Goal: Information Seeking & Learning: Learn about a topic

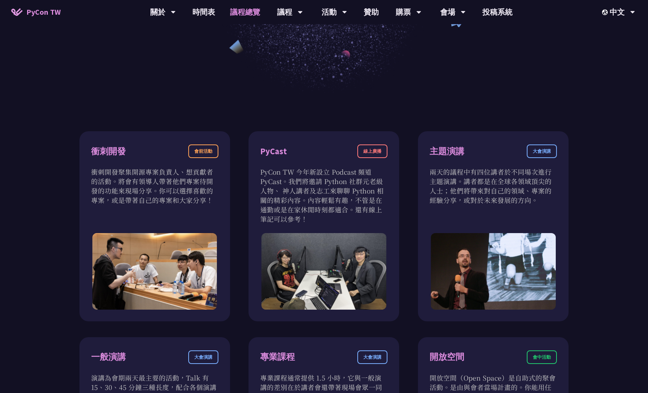
scroll to position [226, 0]
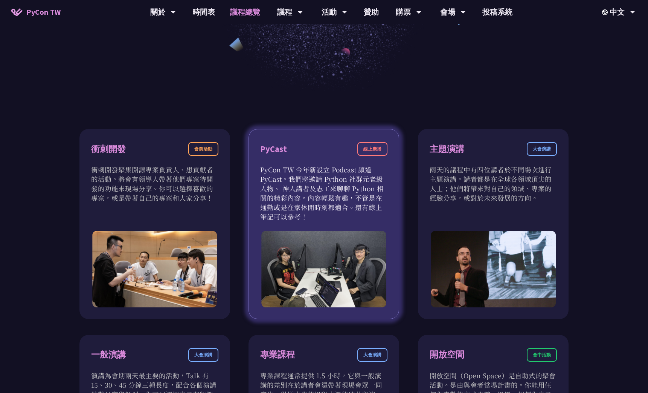
drag, startPoint x: 349, startPoint y: 190, endPoint x: 362, endPoint y: 212, distance: 25.2
click at [362, 212] on p "PyCon TW 今年新設立 Podcast 頻道 PyCast。我們將邀請 Python 社群元老級人物、 神人講者及志工來聊聊 Python 相關的精彩內…" at bounding box center [323, 193] width 127 height 57
drag, startPoint x: 362, startPoint y: 212, endPoint x: 322, endPoint y: 209, distance: 40.0
click at [322, 209] on p "PyCon TW 今年新設立 Podcast 頻道 PyCast。我們將邀請 Python 社群元老級人物、 神人講者及志工來聊聊 Python 相關的精彩內…" at bounding box center [323, 193] width 127 height 57
click at [295, 173] on p "PyCon TW 今年新設立 Podcast 頻道 PyCast。我們將邀請 Python 社群元老級人物、 神人講者及志工來聊聊 Python 相關的精彩內…" at bounding box center [323, 193] width 127 height 57
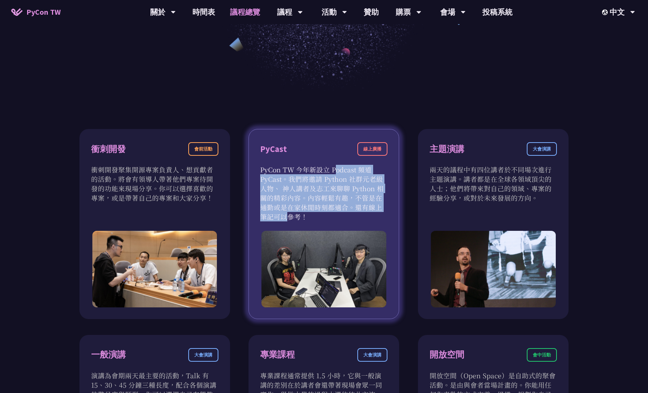
drag, startPoint x: 290, startPoint y: 171, endPoint x: 337, endPoint y: 205, distance: 58.3
click at [337, 205] on p "PyCon TW 今年新設立 Podcast 頻道 PyCast。我們將邀請 Python 社群元老級人物、 神人講者及志工來聊聊 Python 相關的精彩內…" at bounding box center [323, 193] width 127 height 57
drag, startPoint x: 337, startPoint y: 205, endPoint x: 303, endPoint y: 210, distance: 34.3
click at [303, 210] on p "PyCon TW 今年新設立 Podcast 頻道 PyCast。我們將邀請 Python 社群元老級人物、 神人講者及志工來聊聊 Python 相關的精彩內…" at bounding box center [323, 193] width 127 height 57
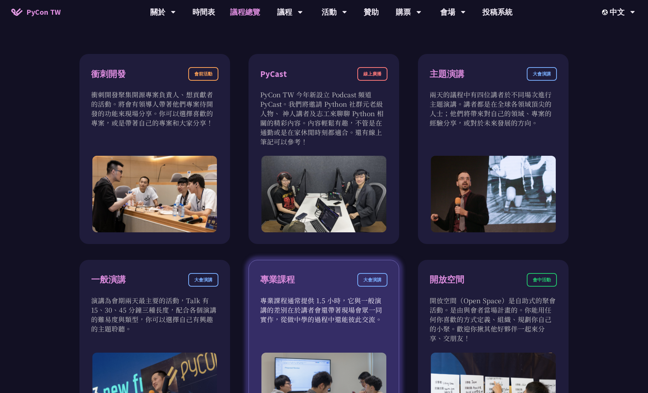
scroll to position [414, 0]
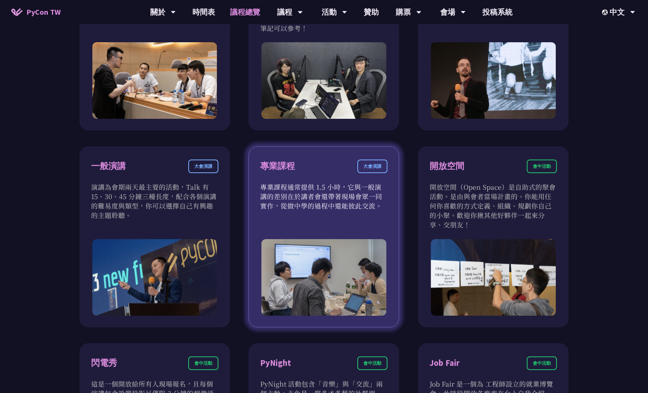
drag, startPoint x: 309, startPoint y: 196, endPoint x: 343, endPoint y: 208, distance: 36.2
click at [343, 208] on p "專業課程通常提供 1.5 小時，它與一般演講的差別在於講者會還帶著現場會眾一同實作，從做中學的過程中還能彼此交流。" at bounding box center [323, 196] width 127 height 28
drag, startPoint x: 343, startPoint y: 208, endPoint x: 298, endPoint y: 212, distance: 44.6
click at [298, 212] on div "專業課程 大會演講 專業課程通常提供 1.5 小時，它與一般演講的差別在於講者會還帶著現場會眾一同實作，從做中學的過程中還能彼此交流。" at bounding box center [324, 236] width 151 height 181
drag, startPoint x: 295, startPoint y: 189, endPoint x: 381, endPoint y: 211, distance: 89.1
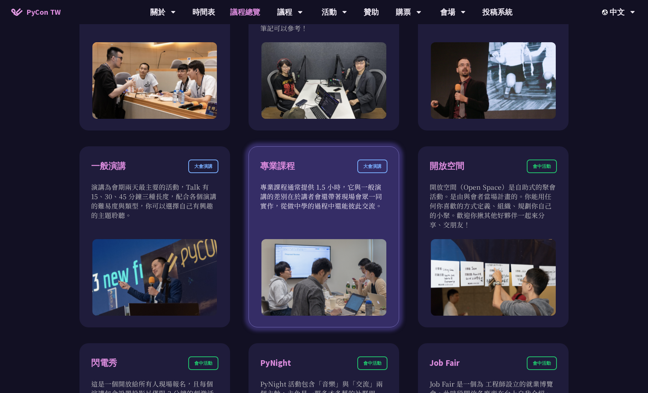
click at [381, 211] on div "專業課程 大會演講 專業課程通常提供 1.5 小時，它與一般演講的差別在於講者會還帶著現場會眾一同實作，從做中學的過程中還能彼此交流。" at bounding box center [324, 236] width 151 height 181
drag, startPoint x: 381, startPoint y: 211, endPoint x: 323, endPoint y: 212, distance: 58.0
click at [323, 212] on div "專業課程 大會演講 專業課程通常提供 1.5 小時，它與一般演講的差別在於講者會還帶著現場會眾一同實作，從做中學的過程中還能彼此交流。" at bounding box center [324, 236] width 151 height 181
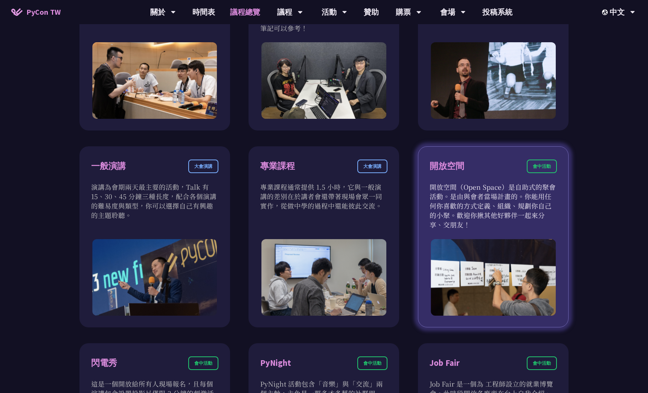
drag, startPoint x: 468, startPoint y: 201, endPoint x: 522, endPoint y: 223, distance: 58.3
click at [522, 223] on p "開放空間（Open Space）是自助式的聚會活動。是由與會者當場計畫的。你能用任何你喜歡的方式定義、組織、規劃你自己的小聚。歡迎你揪其他好夥伴一起來分享、交…" at bounding box center [493, 205] width 127 height 47
drag, startPoint x: 522, startPoint y: 223, endPoint x: 495, endPoint y: 217, distance: 28.0
click at [495, 217] on p "開放空間（Open Space）是自助式的聚會活動。是由與會者當場計畫的。你能用任何你喜歡的方式定義、組織、規劃你自己的小聚。歡迎你揪其他好夥伴一起來分享、交…" at bounding box center [493, 205] width 127 height 47
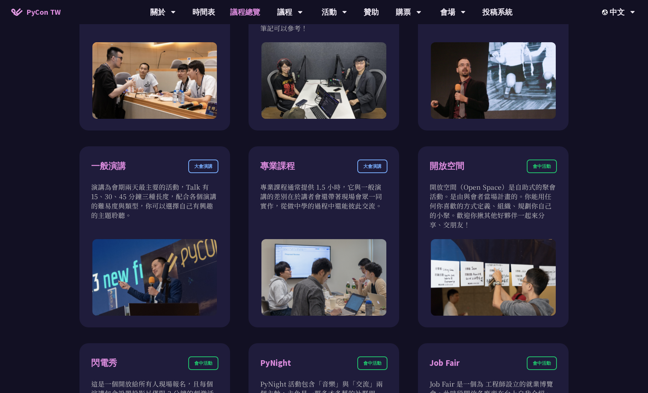
click at [591, 172] on div "衝刺開發 會前活動 衝刺開發聚集開源專案負責人、想貢獻者的活動。將會有領導人帶著他們專案待開發的功能來現場分享。你可以選擇喜歡的專案，或是帶著自己的專案和大家…" at bounding box center [324, 236] width 648 height 667
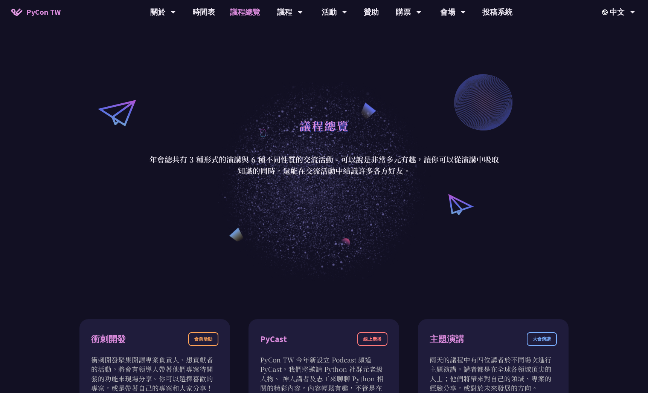
scroll to position [0, 0]
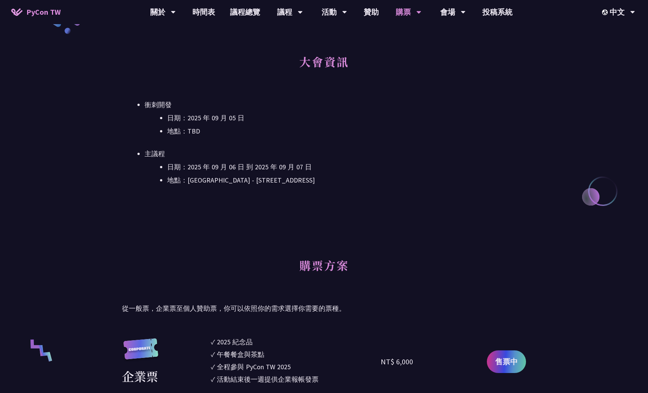
scroll to position [301, 0]
drag, startPoint x: 317, startPoint y: 154, endPoint x: 332, endPoint y: 189, distance: 37.8
click at [332, 189] on div "大會資訊 衝刺開發 日期：2025 年 09 月 05 日 地點：TBD 主議程 日期：2025 年 09 月 06 日 到 2025 年 09 月 07 日…" at bounding box center [324, 129] width 404 height 166
drag, startPoint x: 332, startPoint y: 189, endPoint x: 292, endPoint y: 187, distance: 40.0
click at [292, 187] on div "大會資訊 衝刺開發 日期：2025 年 09 月 05 日 地點：TBD 主議程 日期：2025 年 09 月 06 日 到 2025 年 09 月 07 日…" at bounding box center [324, 129] width 404 height 166
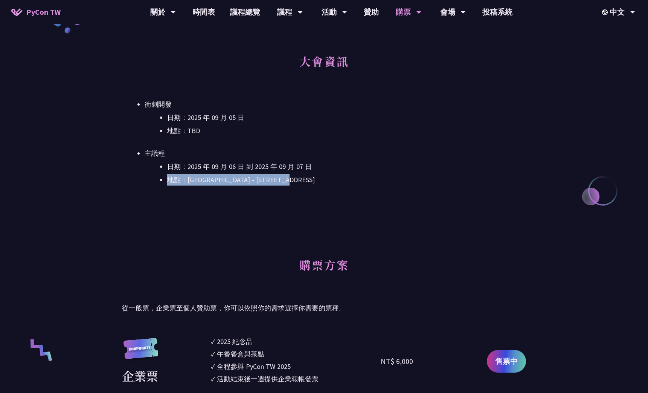
drag, startPoint x: 324, startPoint y: 160, endPoint x: 377, endPoint y: 202, distance: 67.1
click at [377, 202] on div "大會資訊 衝刺開發 日期：2025 年 09 月 05 日 地點：TBD 主議程 日期：2025 年 09 月 06 日 到 2025 年 09 月 07 日…" at bounding box center [324, 129] width 404 height 166
drag, startPoint x: 377, startPoint y: 202, endPoint x: 286, endPoint y: 180, distance: 93.2
click at [286, 180] on li "地點：[GEOGRAPHIC_DATA] - ​[STREET_ADDRESS]" at bounding box center [346, 179] width 359 height 11
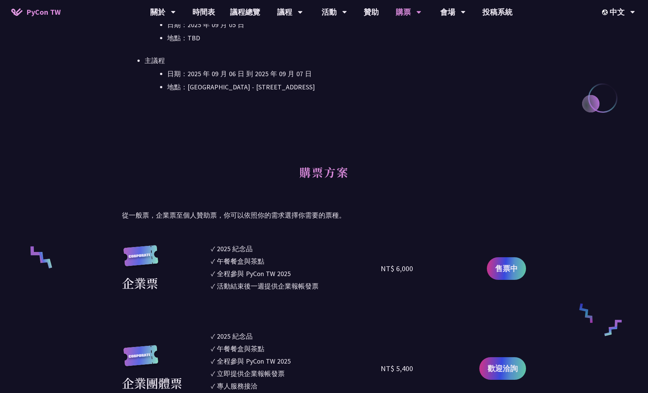
scroll to position [414, 0]
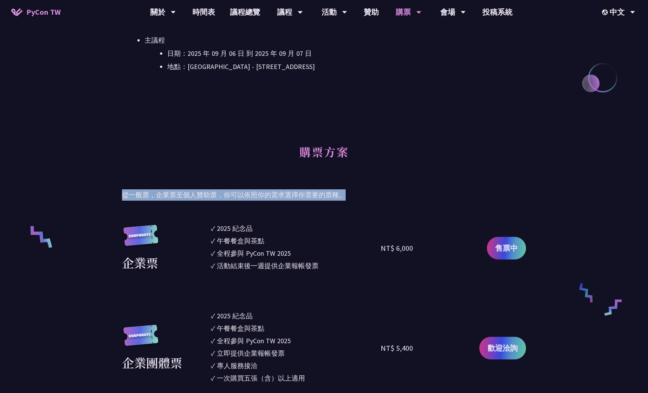
drag, startPoint x: 374, startPoint y: 174, endPoint x: 380, endPoint y: 191, distance: 18.2
click at [380, 191] on div "購票方案 從一般票，企業票至個人贊助票，你可以依照你的需求選擇你需要的票種。" at bounding box center [324, 168] width 404 height 64
click at [380, 191] on p "從一般票，企業票至個人贊助票，你可以依照你的需求選擇你需要的票種。" at bounding box center [324, 194] width 404 height 11
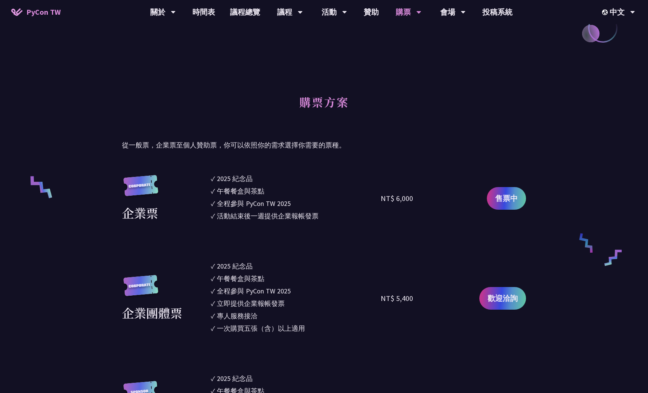
scroll to position [565, 0]
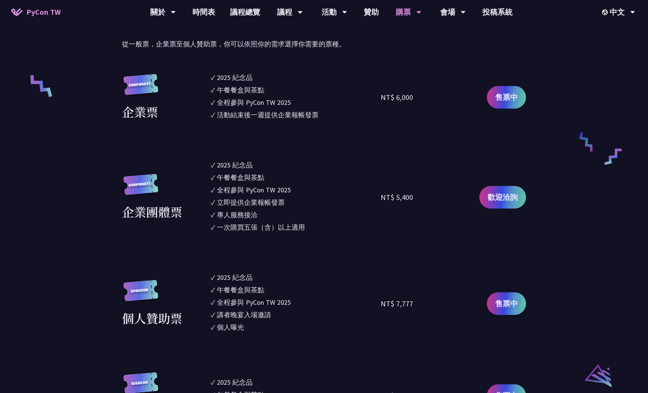
drag, startPoint x: 372, startPoint y: 163, endPoint x: 345, endPoint y: 249, distance: 90.4
click at [345, 249] on section "企業票 ✓ 2025 紀念品 ✓ 午餐餐盒與茶點 ✓ 全程參與 PyCon TW 2025 ✓ 活動結束後一週提供企業報帳發票 NT$ 6,000 售票中 企…" at bounding box center [324, 331] width 404 height 518
click at [326, 272] on section "企業票 ✓ 2025 紀念品 ✓ 午餐餐盒與茶點 ✓ 全程參與 PyCon TW 2025 ✓ 活動結束後一週提供企業報帳發票 NT$ 6,000 售票中 企…" at bounding box center [324, 331] width 404 height 518
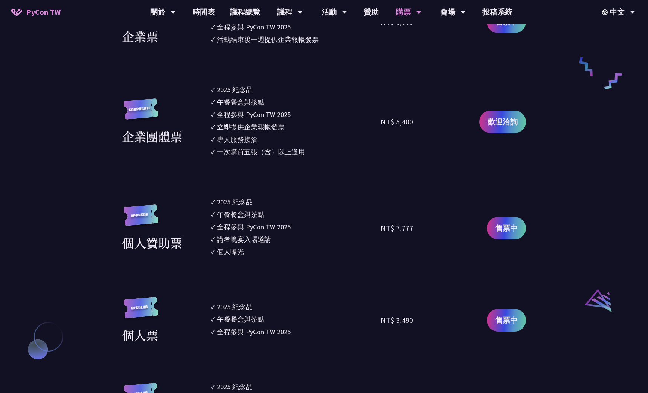
drag, startPoint x: 310, startPoint y: 150, endPoint x: 327, endPoint y: 269, distance: 119.8
click at [327, 269] on section "企業票 ✓ 2025 紀念品 ✓ 午餐餐盒與茶點 ✓ 全程參與 PyCon TW 2025 ✓ 活動結束後一週提供企業報帳發票 NT$ 6,000 售票中 企…" at bounding box center [324, 256] width 404 height 518
drag, startPoint x: 327, startPoint y: 269, endPoint x: 326, endPoint y: 292, distance: 23.7
click at [326, 292] on section "企業票 ✓ 2025 紀念品 ✓ 午餐餐盒與茶點 ✓ 全程參與 PyCon TW 2025 ✓ 活動結束後一週提供企業報帳發票 NT$ 6,000 售票中 企…" at bounding box center [324, 256] width 404 height 518
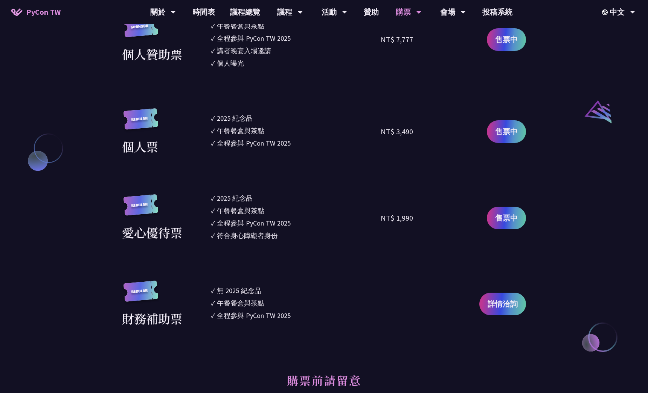
drag, startPoint x: 338, startPoint y: 132, endPoint x: 353, endPoint y: 298, distance: 166.4
click at [353, 298] on section "企業票 ✓ 2025 紀念品 ✓ 午餐餐盒與茶點 ✓ 全程參與 PyCon TW 2025 ✓ 活動結束後一週提供企業報帳發票 NT$ 6,000 售票中 企…" at bounding box center [324, 68] width 404 height 518
drag, startPoint x: 353, startPoint y: 298, endPoint x: 354, endPoint y: 308, distance: 9.9
click at [354, 308] on ul "✓ 無 2025 紀念品 ✓ 午餐餐盒與茶點 ✓ 全程參與 PyCon TW 2025" at bounding box center [296, 303] width 170 height 47
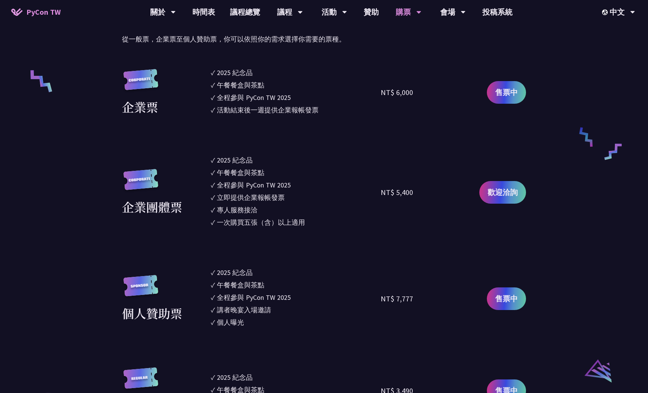
scroll to position [527, 0]
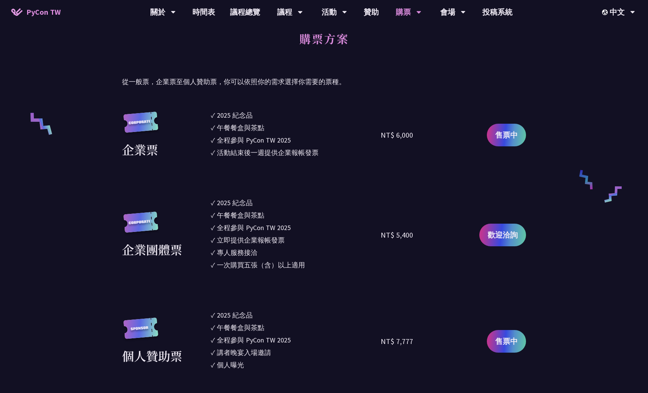
drag, startPoint x: 264, startPoint y: 110, endPoint x: 319, endPoint y: 156, distance: 70.9
click at [319, 156] on ul "✓ 2025 紀念品 ✓ 午餐餐盒與茶點 ✓ 全程參與 PyCon TW 2025 ✓ 活動結束後一週提供企業報帳發票" at bounding box center [296, 135] width 170 height 50
click at [319, 156] on div "活動結束後一週提供企業報帳發票" at bounding box center [268, 152] width 102 height 10
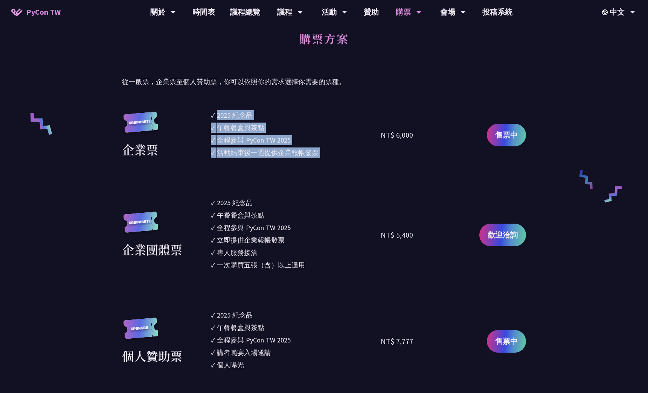
drag, startPoint x: 319, startPoint y: 156, endPoint x: 220, endPoint y: 117, distance: 106.3
click at [220, 117] on ul "✓ 2025 紀念品 ✓ 午餐餐盒與茶點 ✓ 全程參與 PyCon TW 2025 ✓ 活動結束後一週提供企業報帳發票" at bounding box center [296, 135] width 170 height 50
click at [220, 117] on div "2025 紀念品" at bounding box center [235, 115] width 36 height 10
drag, startPoint x: 220, startPoint y: 117, endPoint x: 319, endPoint y: 157, distance: 106.8
click at [319, 157] on ul "✓ 2025 紀念品 ✓ 午餐餐盒與茶點 ✓ 全程參與 PyCon TW 2025 ✓ 活動結束後一週提供企業報帳發票" at bounding box center [296, 135] width 170 height 50
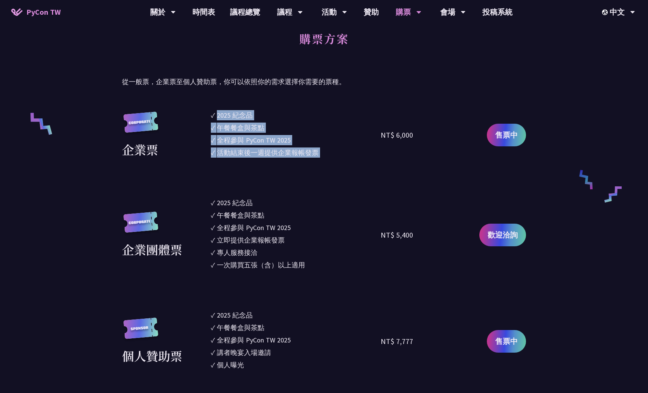
drag, startPoint x: 319, startPoint y: 157, endPoint x: 309, endPoint y: 153, distance: 10.1
click at [309, 153] on div "活動結束後一週提供企業報帳發票" at bounding box center [268, 152] width 102 height 10
drag, startPoint x: 303, startPoint y: 153, endPoint x: 197, endPoint y: 116, distance: 112.8
click at [211, 121] on ul "✓ 2025 紀念品 ✓ 午餐餐盒與茶點 ✓ 全程參與 PyCon TW 2025 ✓ 活動結束後一週提供企業報帳發票" at bounding box center [296, 135] width 170 height 50
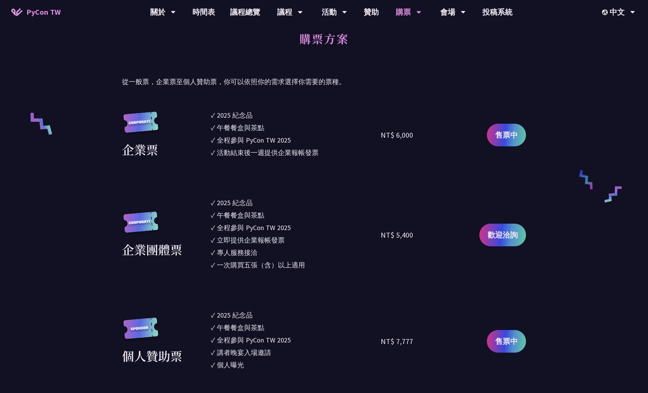
drag, startPoint x: 197, startPoint y: 116, endPoint x: 193, endPoint y: 113, distance: 4.7
click at [193, 113] on div "企業票" at bounding box center [164, 135] width 85 height 47
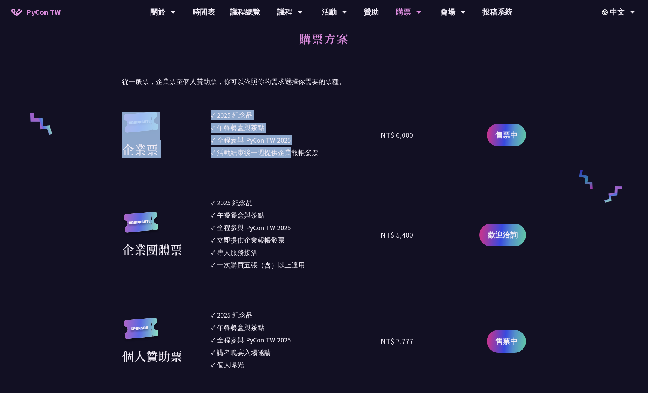
drag, startPoint x: 209, startPoint y: 110, endPoint x: 290, endPoint y: 149, distance: 90.3
drag, startPoint x: 290, startPoint y: 149, endPoint x: 266, endPoint y: 148, distance: 24.5
click at [266, 148] on div "活動結束後一週提供企業報帳發票" at bounding box center [268, 152] width 102 height 10
drag, startPoint x: 226, startPoint y: 115, endPoint x: 324, endPoint y: 145, distance: 102.3
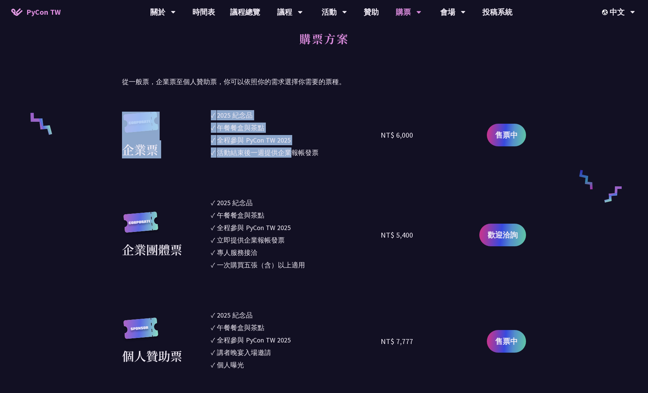
click at [324, 145] on ul "✓ 2025 紀念品 ✓ 午餐餐盒與茶點 ✓ 全程參與 PyCon TW 2025 ✓ 活動結束後一週提供企業報帳發票" at bounding box center [296, 135] width 170 height 50
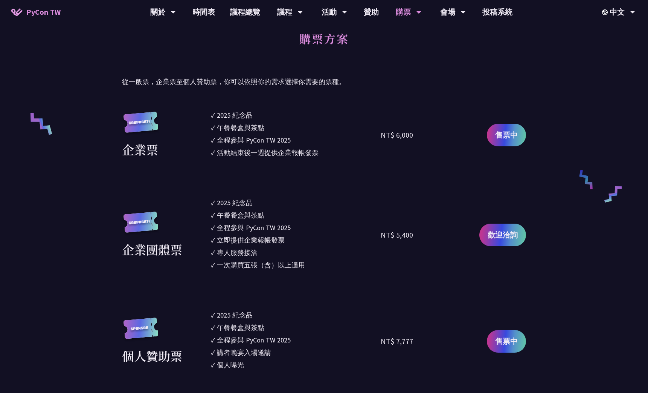
drag, startPoint x: 324, startPoint y: 145, endPoint x: 291, endPoint y: 148, distance: 33.7
click at [291, 148] on div "活動結束後一週提供企業報帳發票" at bounding box center [268, 152] width 102 height 10
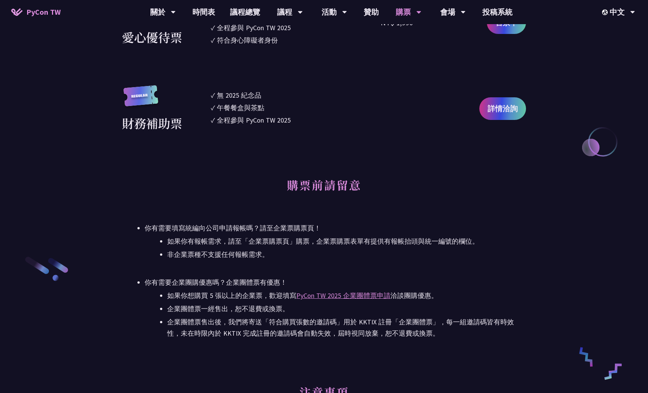
scroll to position [1130, 0]
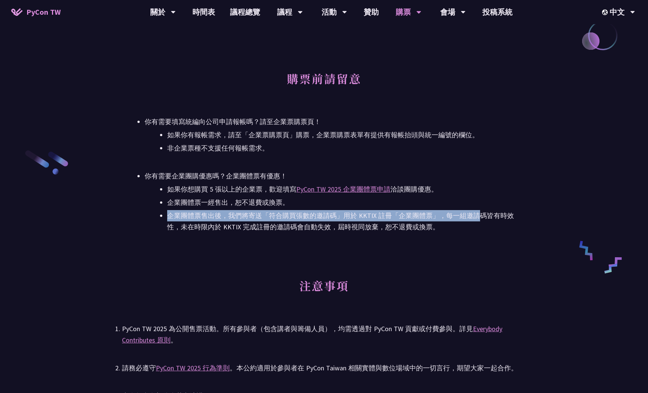
drag, startPoint x: 481, startPoint y: 206, endPoint x: 462, endPoint y: 236, distance: 35.7
click at [466, 232] on ul "如果你想購買 5 張以上的企業票，歡迎填寫 PyCon TW 2025 企業團體票申請 洽談團購優惠。 企業團體票一經售出，恕不退費或換票。 企業團體票售出後…" at bounding box center [336, 207] width 382 height 49
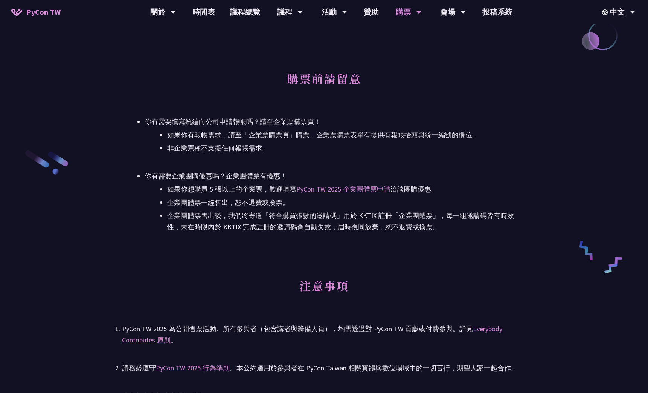
click at [462, 236] on div "大會資訊 衝刺開發 日期：2025 年 09 月 05 日 地點：TBD 主議程 日期：2025 年 09 月 06 日 到 2025 年 09 月 07 日…" at bounding box center [324, 7] width 404 height 1730
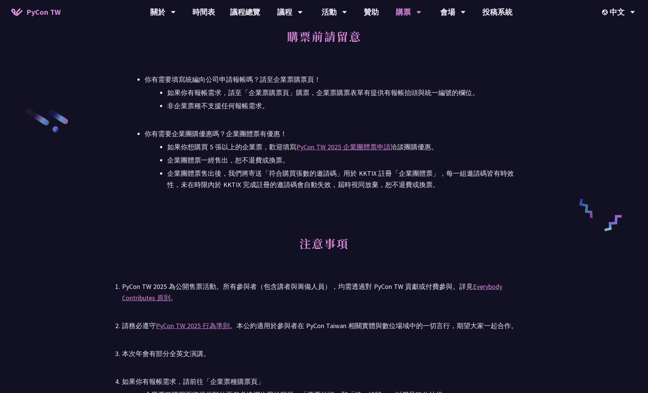
scroll to position [1319, 0]
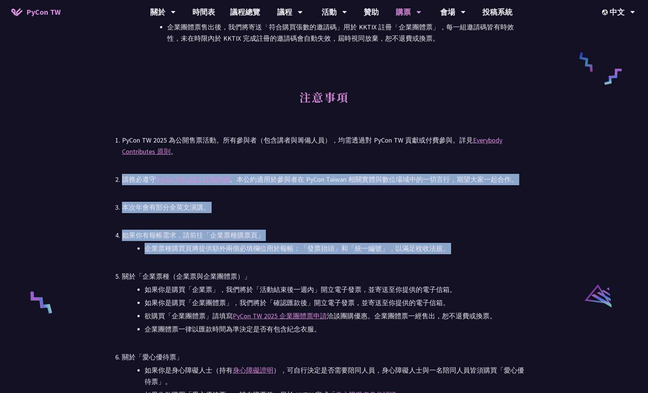
drag, startPoint x: 410, startPoint y: 155, endPoint x: 444, endPoint y: 271, distance: 121.0
click at [444, 271] on ul "PyCon TW 2025 為公開售票活動。所有參與者（包含講者與籌備人員），均需透過對 PyCon TW 貢獻或付費參與。詳見 Everybody Cont…" at bounding box center [324, 381] width 404 height 495
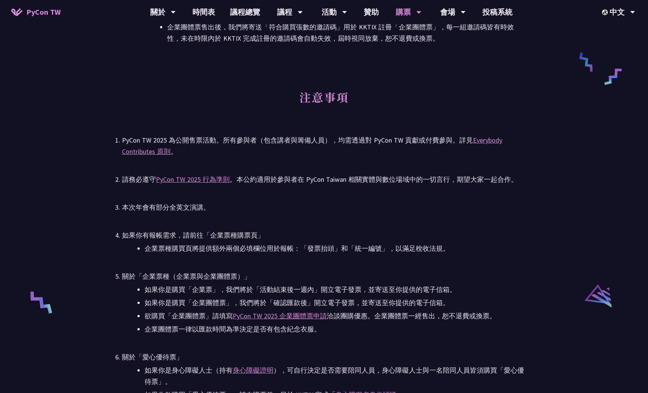
drag, startPoint x: 444, startPoint y: 271, endPoint x: 447, endPoint y: 298, distance: 26.9
click at [447, 298] on li "如果你是購買「企業團體票」，我們將於「確認匯款後」開立電子發票，並寄送至你提供的電子信箱。" at bounding box center [336, 302] width 382 height 11
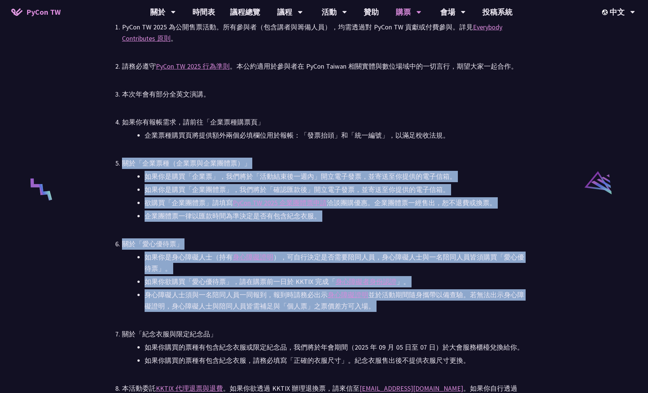
drag, startPoint x: 427, startPoint y: 257, endPoint x: 423, endPoint y: 318, distance: 61.5
click at [423, 318] on ul "PyCon TW 2025 為公開售票活動。所有參與者（包含講者與籌備人員），均需透過對 PyCon TW 貢獻或付費參與。詳見 Everybody Cont…" at bounding box center [324, 268] width 404 height 495
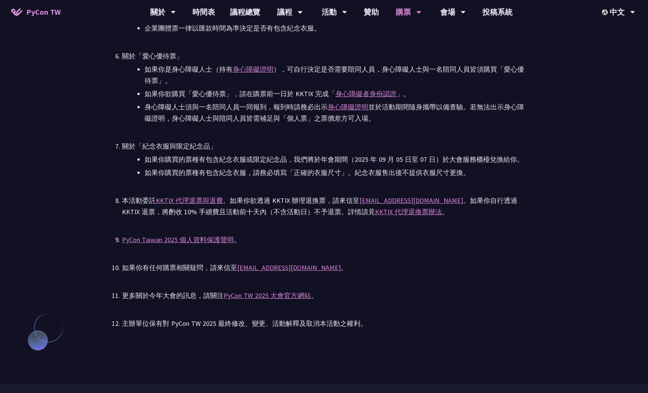
scroll to position [1620, 0]
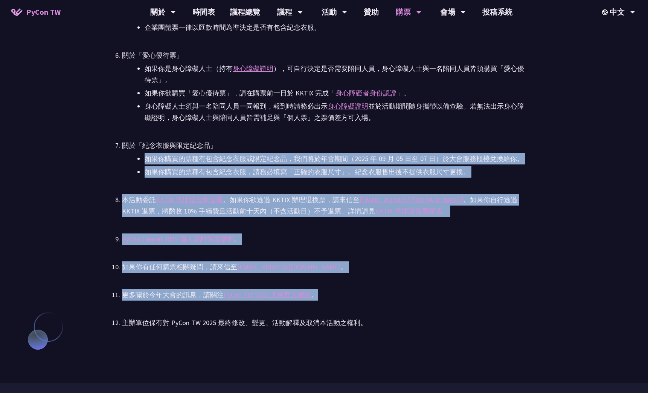
drag, startPoint x: 439, startPoint y: 151, endPoint x: 429, endPoint y: 294, distance: 143.8
click at [429, 294] on ul "PyCon TW 2025 為公開售票活動。所有參與者（包含講者與籌備人員），均需透過對 PyCon TW 貢獻或付費參與。詳見 Everybody Cont…" at bounding box center [324, 80] width 404 height 495
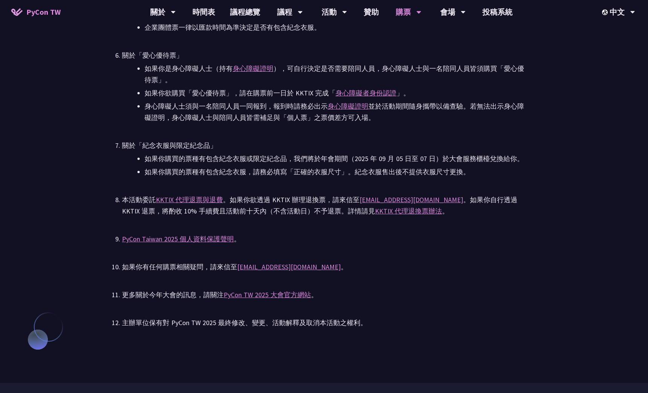
drag, startPoint x: 429, startPoint y: 294, endPoint x: 419, endPoint y: 320, distance: 27.8
click at [419, 320] on div "主辦單位保有對 PyCon TW 2025 最終修改、變更、活動解釋及取消本活動之權利。" at bounding box center [324, 322] width 404 height 11
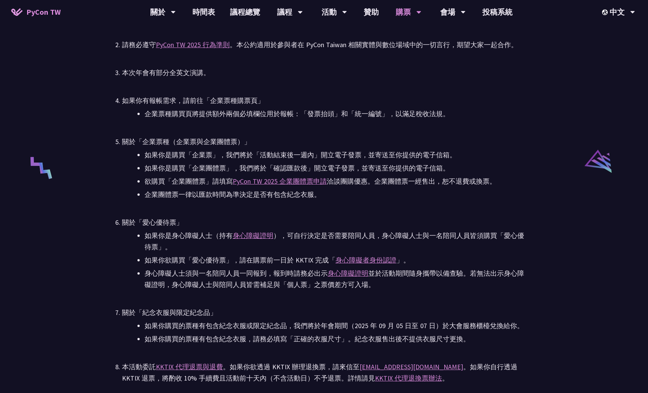
scroll to position [1545, 0]
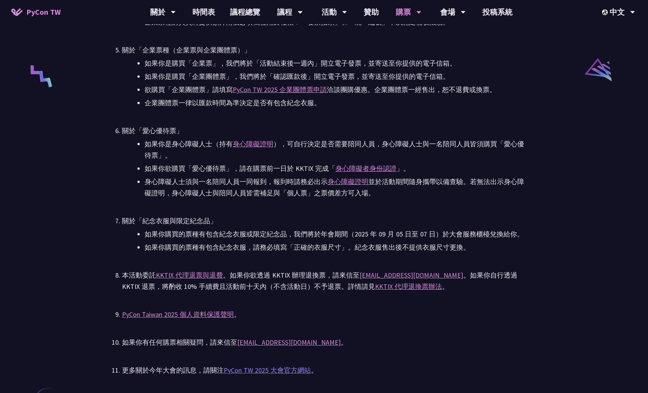
click at [289, 370] on link "PyCon TW 2025 大會官方網站" at bounding box center [267, 369] width 87 height 9
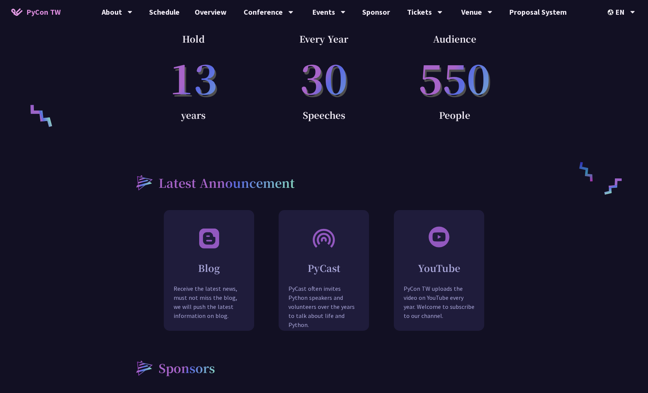
scroll to position [565, 0]
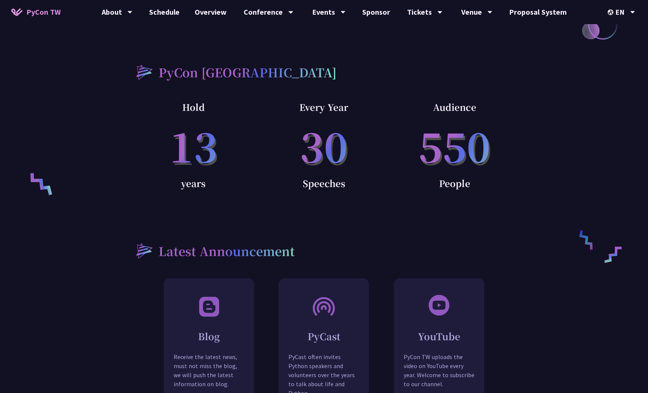
drag, startPoint x: 338, startPoint y: 107, endPoint x: 366, endPoint y: 209, distance: 105.8
click at [366, 209] on div "What is PyCon PyCon, also known as the Python Annual Conference, is the annual …" at bounding box center [324, 400] width 392 height 1191
click at [366, 213] on div "Latest Announcement Blog Receive the latest news, must not miss the blog, we wi…" at bounding box center [324, 305] width 392 height 185
drag, startPoint x: 392, startPoint y: 201, endPoint x: 399, endPoint y: 219, distance: 19.1
click at [399, 219] on div "Latest Announcement Blog Receive the latest news, must not miss the blog, we wi…" at bounding box center [324, 305] width 392 height 185
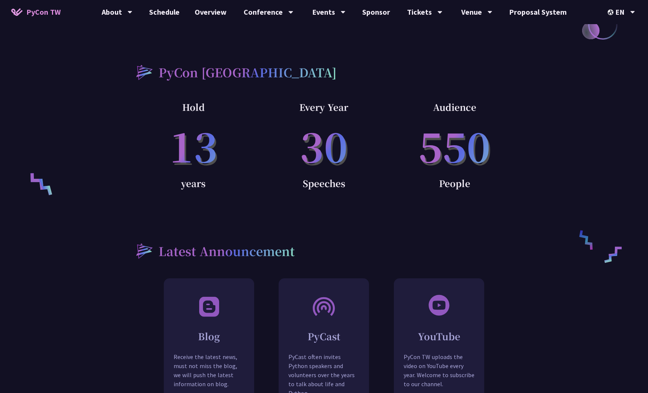
click at [399, 236] on div "Latest Announcement" at bounding box center [324, 250] width 392 height 29
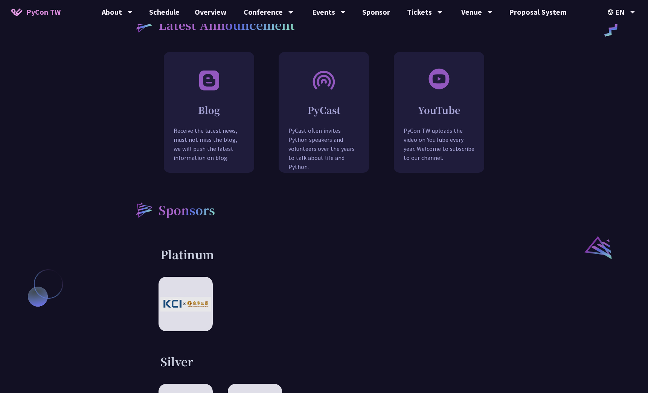
drag, startPoint x: 393, startPoint y: 194, endPoint x: 389, endPoint y: 215, distance: 20.8
drag, startPoint x: 389, startPoint y: 215, endPoint x: 356, endPoint y: 183, distance: 45.6
click at [356, 195] on div "Sponsors" at bounding box center [324, 209] width 392 height 29
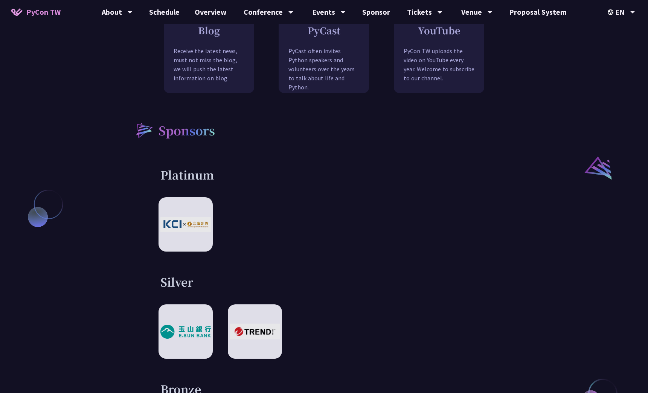
scroll to position [1017, 0]
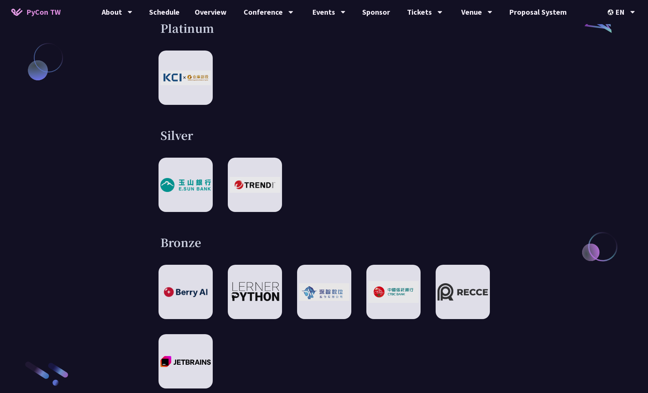
drag, startPoint x: 382, startPoint y: 168, endPoint x: 389, endPoint y: 223, distance: 55.0
click at [389, 223] on div "Sponsors Platinum Silver Bronze Special Sponsorship" at bounding box center [324, 221] width 392 height 549
click at [389, 234] on h3 "Bronze" at bounding box center [324, 241] width 328 height 15
drag, startPoint x: 392, startPoint y: 201, endPoint x: 384, endPoint y: 222, distance: 22.4
click at [384, 222] on div "Sponsors Platinum Silver Bronze Special Sponsorship" at bounding box center [324, 221] width 392 height 549
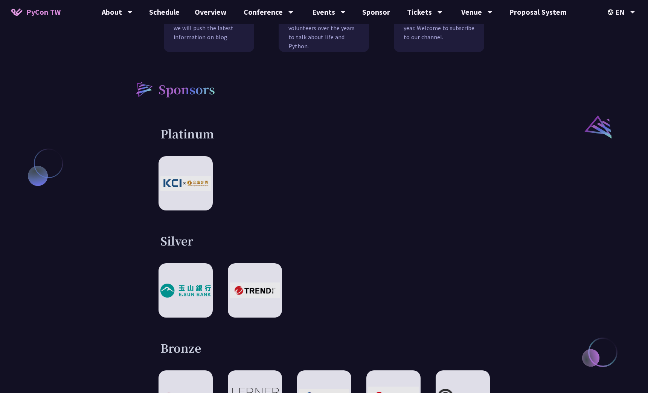
scroll to position [904, 0]
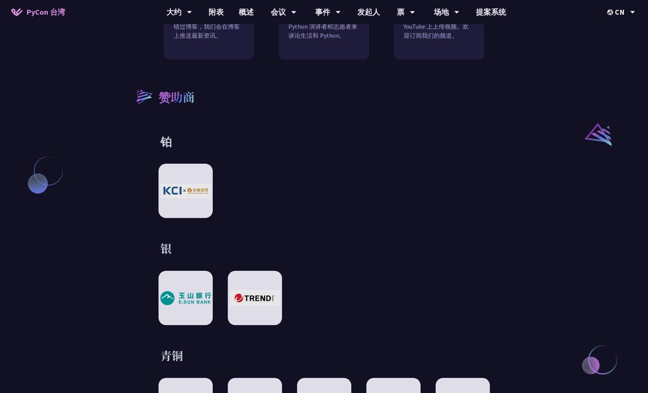
drag, startPoint x: 350, startPoint y: 108, endPoint x: 396, endPoint y: 188, distance: 91.8
click at [396, 187] on div "赞助商 铂 银 青铜 特别赞助" at bounding box center [324, 334] width 392 height 549
click at [396, 188] on div at bounding box center [325, 190] width 332 height 54
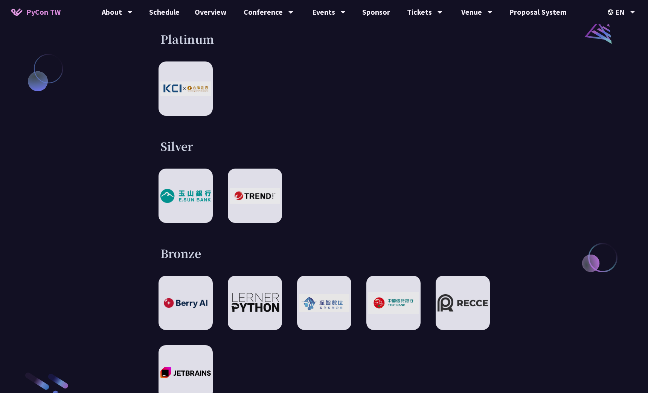
scroll to position [942, 0]
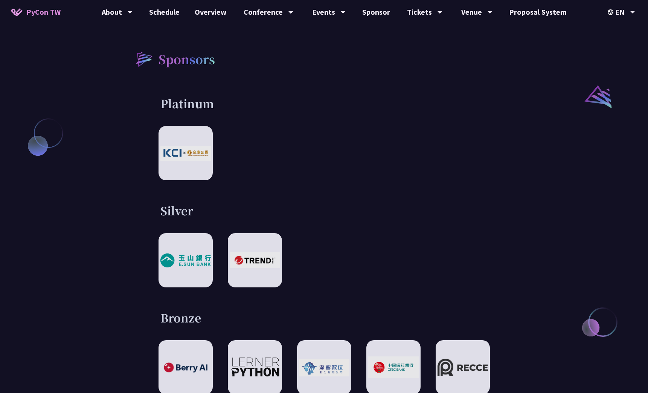
drag, startPoint x: 352, startPoint y: 127, endPoint x: 380, endPoint y: 180, distance: 59.8
click at [380, 180] on div "Sponsors Platinum Silver Bronze Special Sponsorship" at bounding box center [324, 296] width 392 height 549
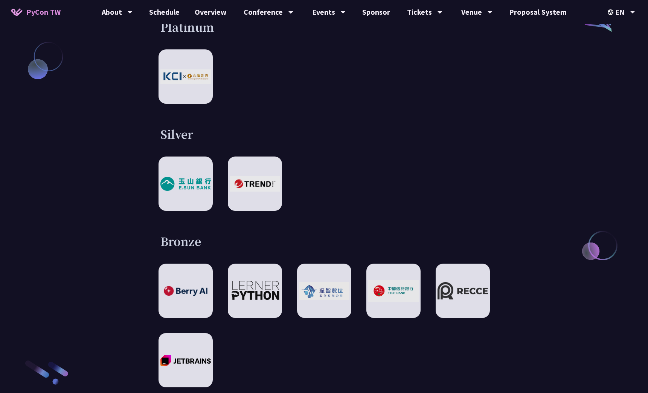
scroll to position [1130, 0]
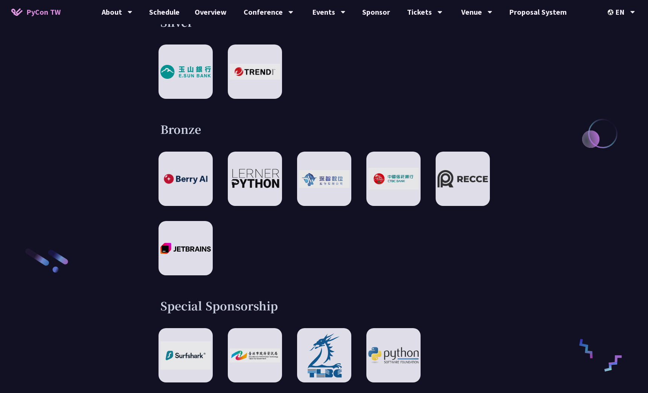
drag, startPoint x: 413, startPoint y: 233, endPoint x: 432, endPoint y: 273, distance: 45.0
click at [432, 273] on div "Sponsors Platinum Silver Bronze Special Sponsorship" at bounding box center [324, 107] width 392 height 549
drag, startPoint x: 431, startPoint y: 75, endPoint x: 486, endPoint y: 266, distance: 198.8
click at [486, 266] on div "Sponsors Platinum Silver Bronze Special Sponsorship" at bounding box center [324, 107] width 392 height 549
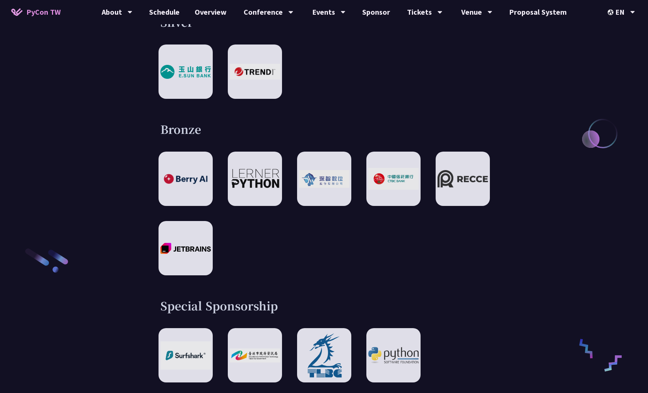
drag, startPoint x: 486, startPoint y: 266, endPoint x: 469, endPoint y: 257, distance: 19.2
click at [469, 257] on div "Sponsors Platinum Silver Bronze Special Sponsorship" at bounding box center [324, 107] width 392 height 549
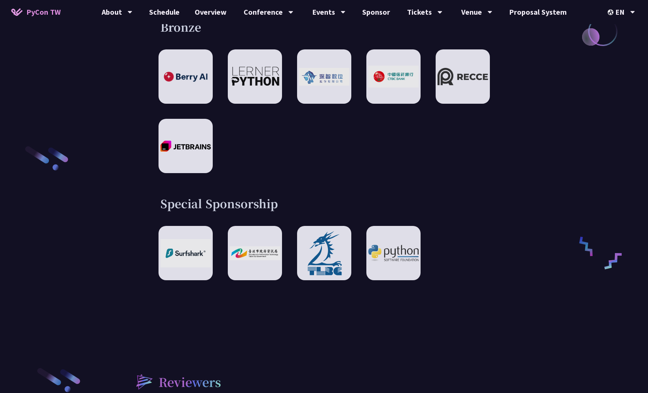
scroll to position [1243, 0]
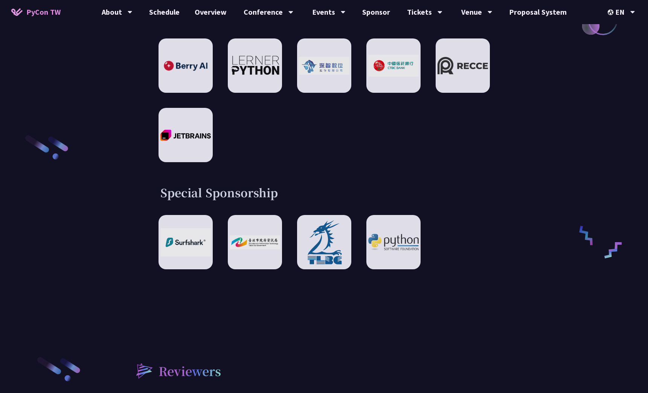
drag, startPoint x: 440, startPoint y: 154, endPoint x: 447, endPoint y: 251, distance: 97.5
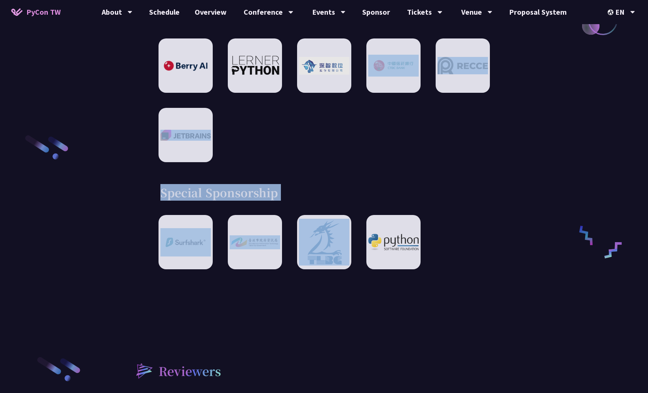
drag, startPoint x: 422, startPoint y: 131, endPoint x: 443, endPoint y: 222, distance: 93.1
click at [443, 222] on div at bounding box center [325, 242] width 332 height 54
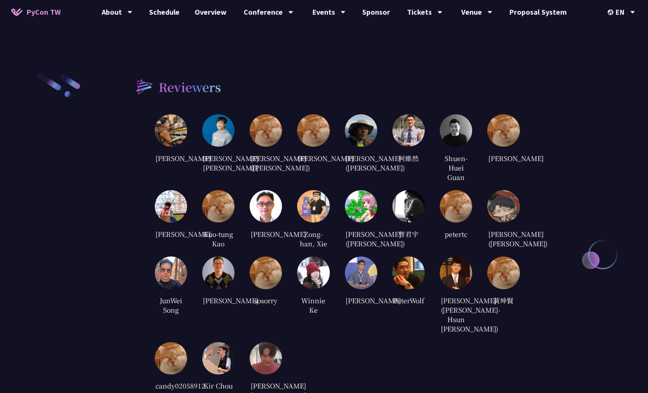
scroll to position [1545, 0]
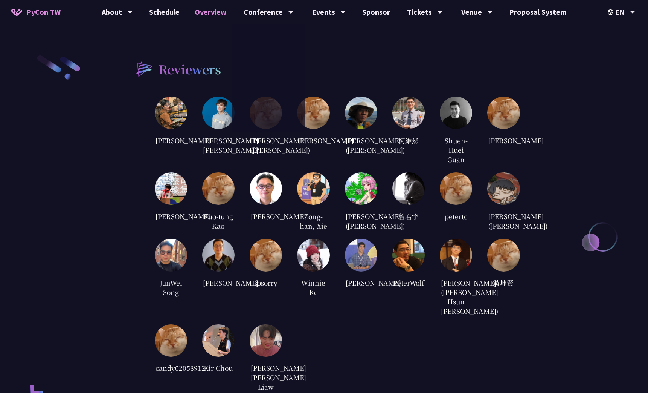
click at [221, 16] on link "Overview" at bounding box center [210, 12] width 47 height 24
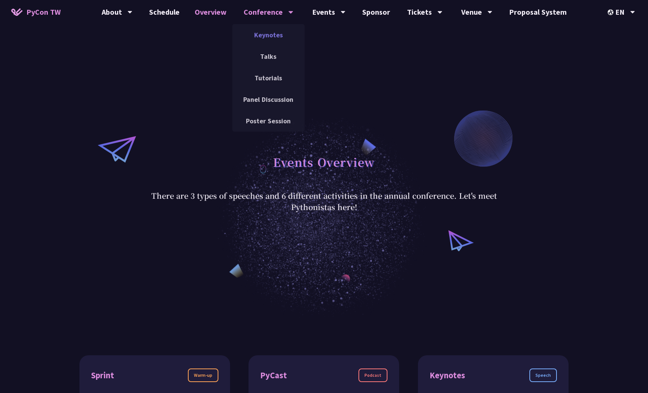
click at [264, 32] on link "Keynotes" at bounding box center [268, 35] width 72 height 18
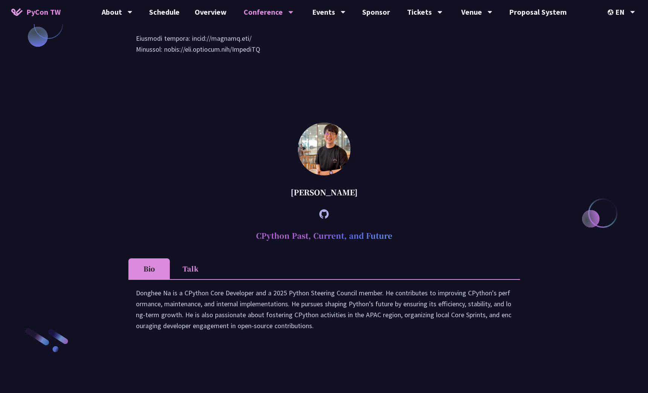
scroll to position [979, 0]
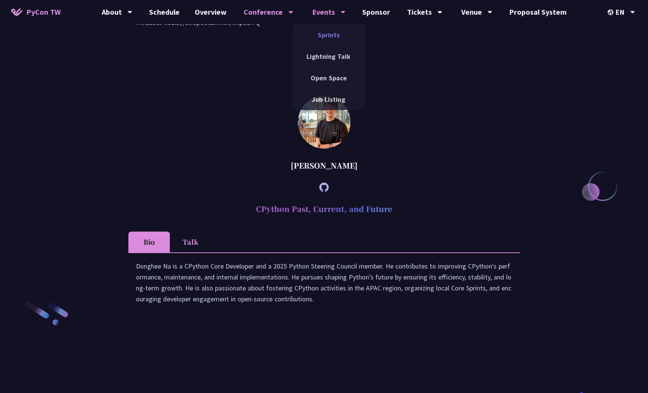
click at [332, 35] on link "Sprints" at bounding box center [329, 35] width 72 height 18
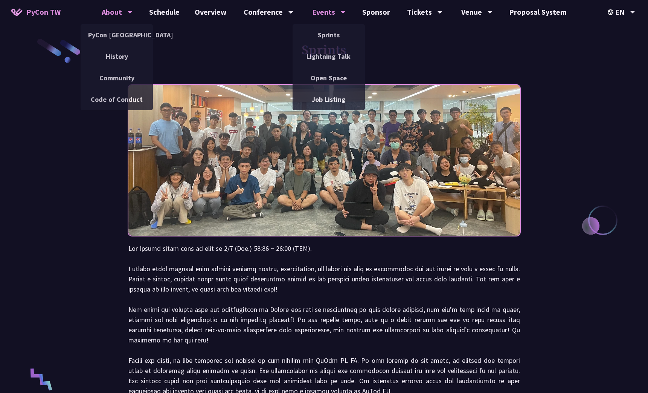
click at [116, 12] on font "About" at bounding box center [112, 11] width 20 height 11
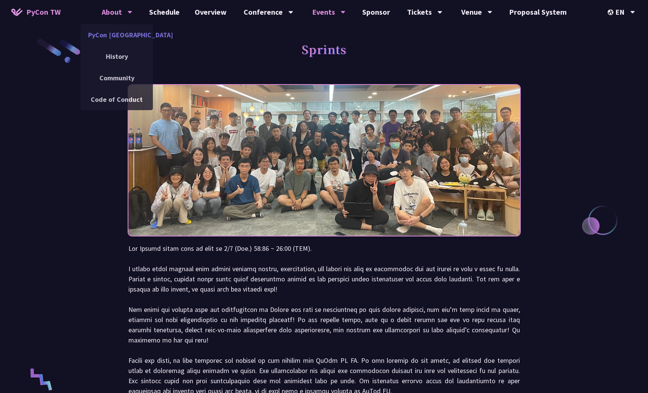
click at [125, 38] on link "PyCon [GEOGRAPHIC_DATA]" at bounding box center [117, 35] width 72 height 18
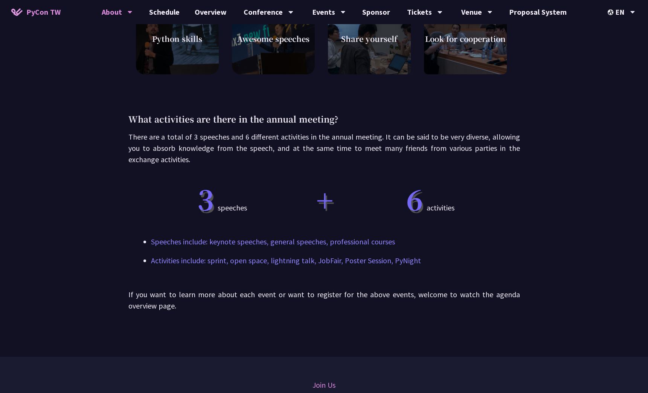
scroll to position [527, 0]
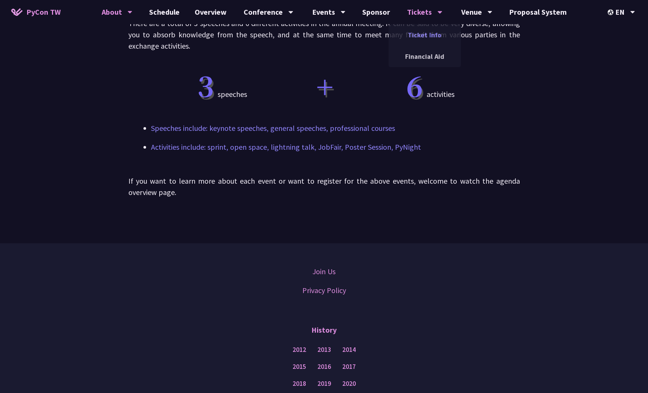
click at [424, 30] on link "Ticket Info" at bounding box center [425, 35] width 72 height 18
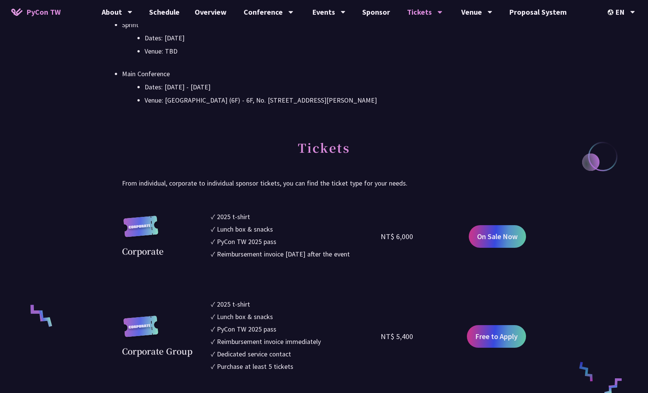
scroll to position [339, 0]
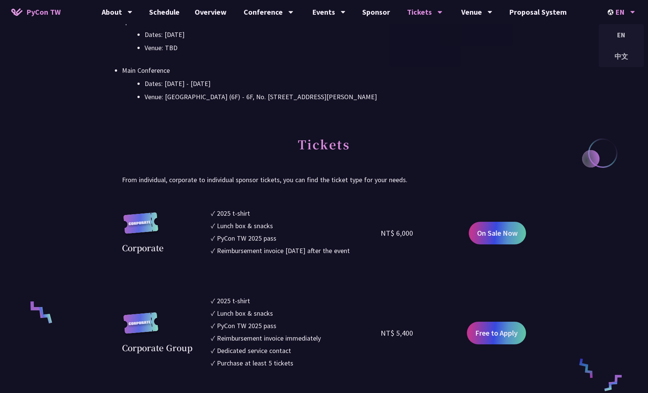
click at [625, 6] on div "EN" at bounding box center [622, 12] width 28 height 24
click at [625, 55] on div "中文" at bounding box center [621, 56] width 45 height 18
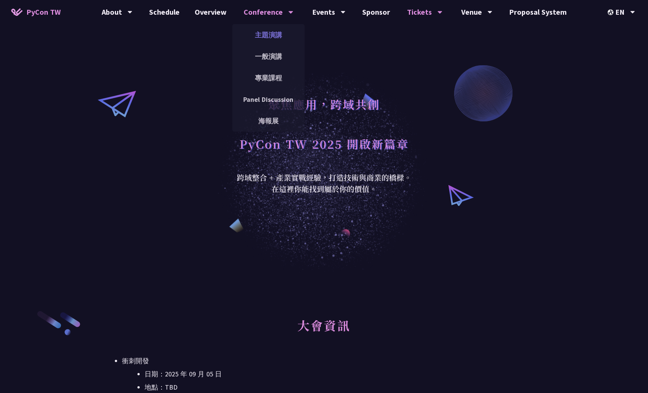
click at [266, 31] on link "主題演講" at bounding box center [268, 35] width 72 height 18
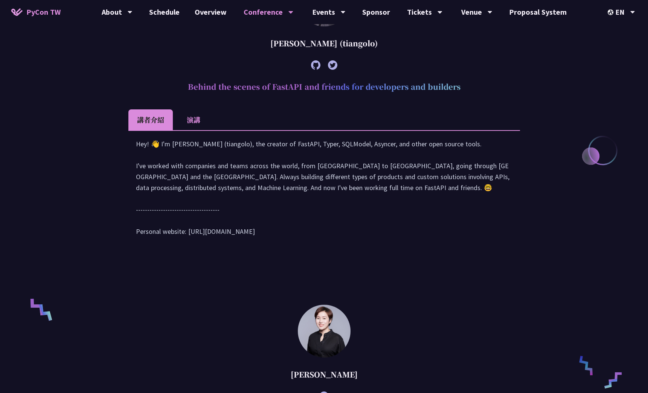
scroll to position [339, 0]
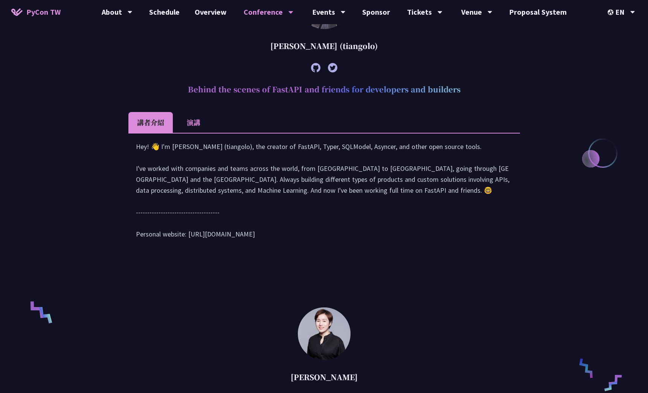
click at [183, 122] on li "演講" at bounding box center [193, 122] width 41 height 21
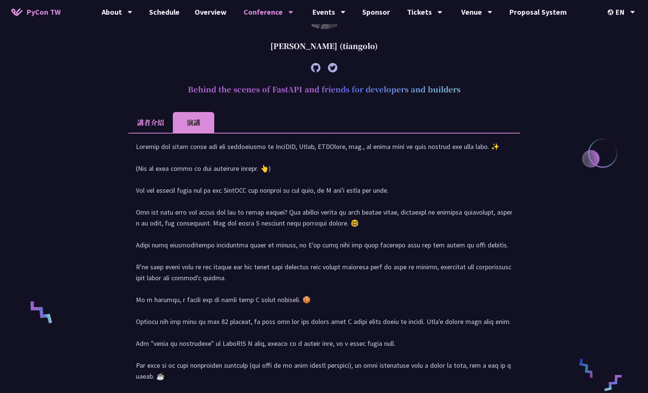
click at [149, 123] on li "講者介紹" at bounding box center [150, 122] width 44 height 21
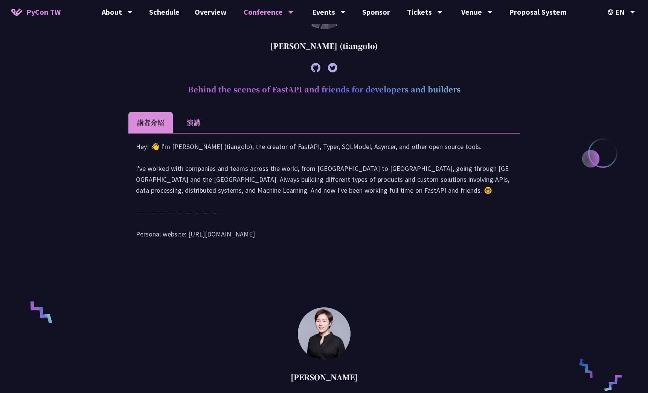
click at [194, 125] on li "演講" at bounding box center [193, 122] width 41 height 21
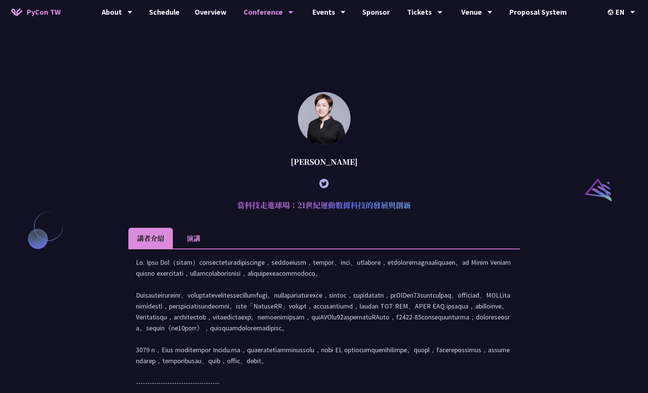
scroll to position [904, 0]
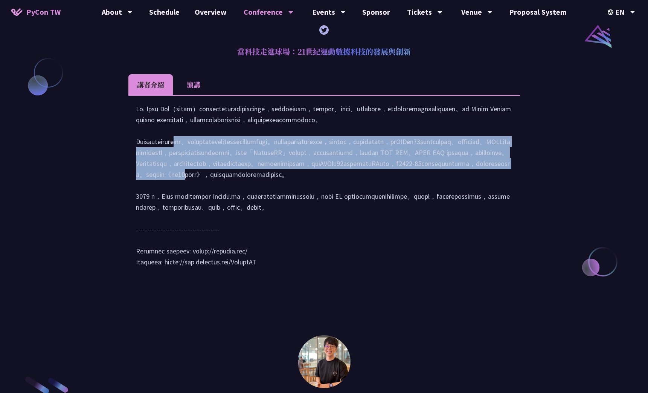
drag, startPoint x: 352, startPoint y: 151, endPoint x: 370, endPoint y: 232, distance: 82.7
click at [370, 232] on div at bounding box center [324, 188] width 377 height 171
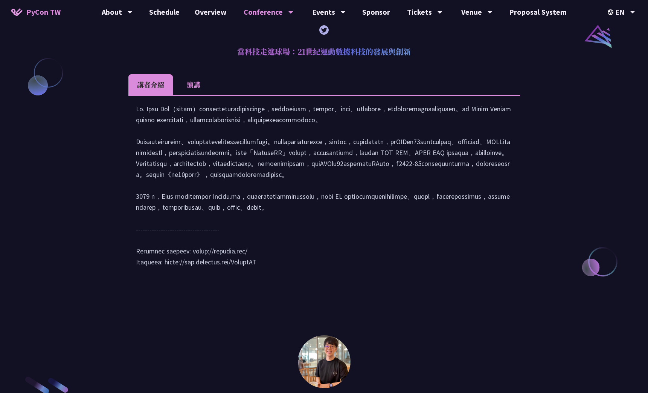
drag, startPoint x: 370, startPoint y: 232, endPoint x: 327, endPoint y: 253, distance: 48.4
click at [327, 253] on div at bounding box center [324, 188] width 377 height 171
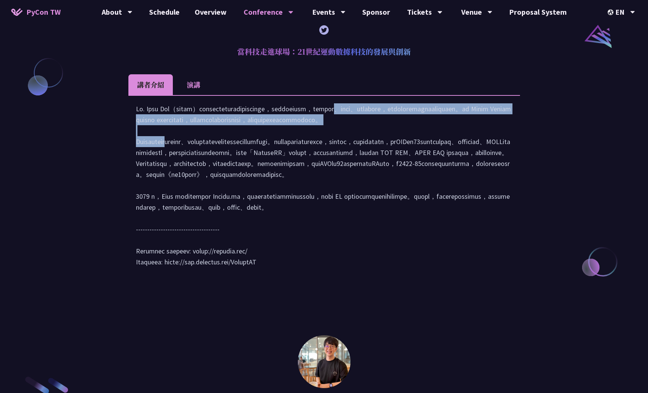
drag, startPoint x: 333, startPoint y: 156, endPoint x: 353, endPoint y: 229, distance: 75.7
click at [353, 229] on div at bounding box center [324, 188] width 377 height 171
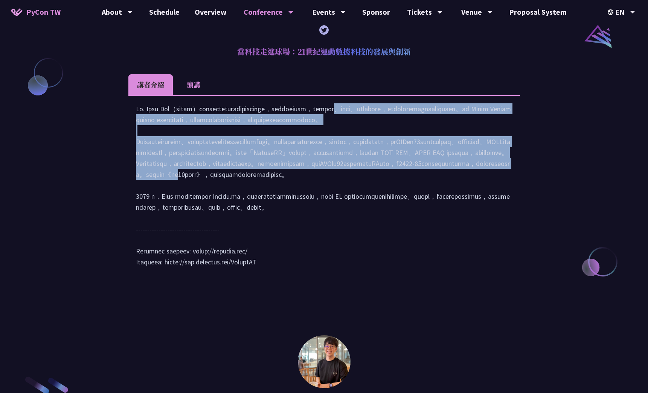
drag, startPoint x: 353, startPoint y: 229, endPoint x: 305, endPoint y: 251, distance: 53.1
click at [305, 251] on div at bounding box center [324, 188] width 377 height 171
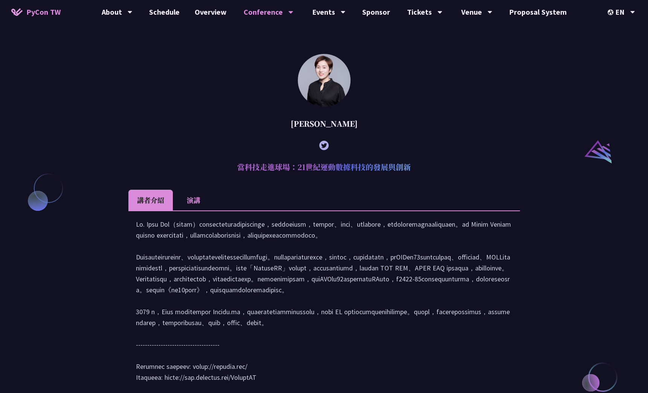
scroll to position [718, 0]
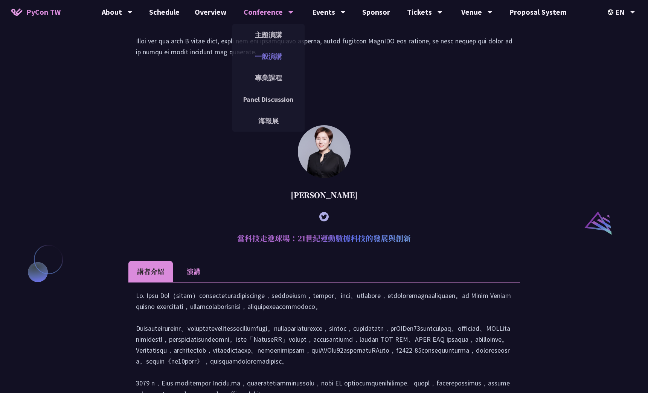
click at [274, 59] on link "一般演講" at bounding box center [268, 56] width 72 height 18
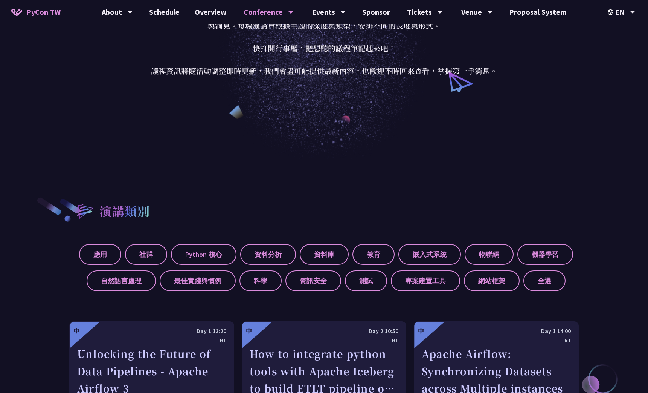
scroll to position [226, 0]
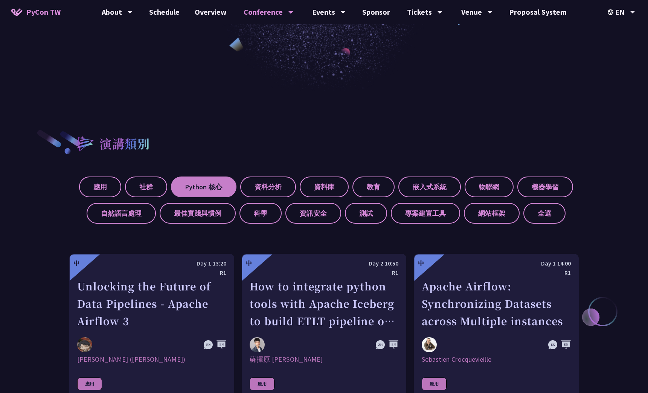
click at [216, 189] on label "Python 核心" at bounding box center [204, 186] width 66 height 21
click at [0, 0] on input "Python 核心" at bounding box center [0, 0] width 0 height 0
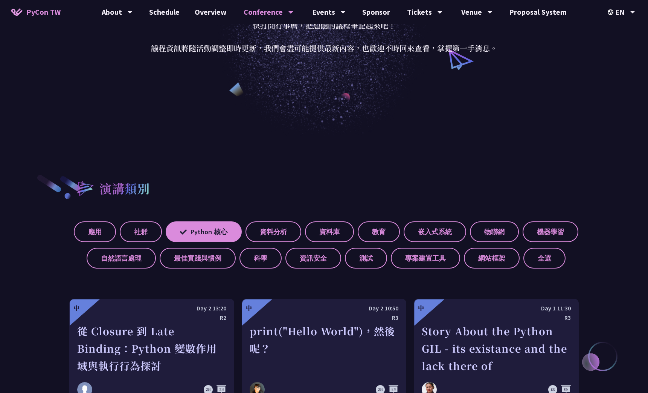
scroll to position [160, 0]
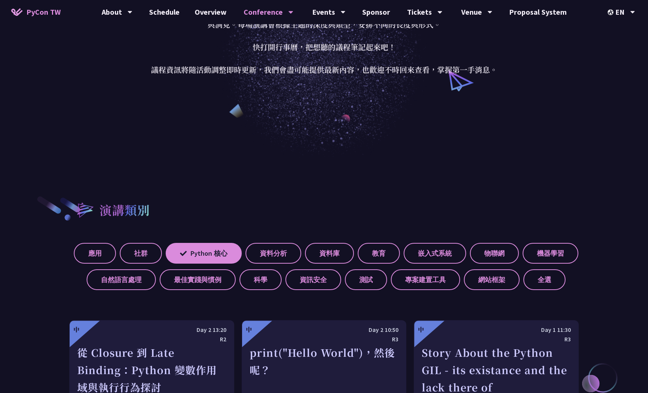
click at [147, 255] on div "應用 社群 Python 核心 資料分析 資料庫 教育 嵌入式系統 物聯網 機器學習 自然語言處理 最佳實踐與慣例 科學 資訊安全 測試 專案建置工具 網站框…" at bounding box center [324, 263] width 510 height 53
click at [116, 255] on label "應用" at bounding box center [95, 253] width 42 height 21
click at [0, 0] on input "應用" at bounding box center [0, 0] width 0 height 0
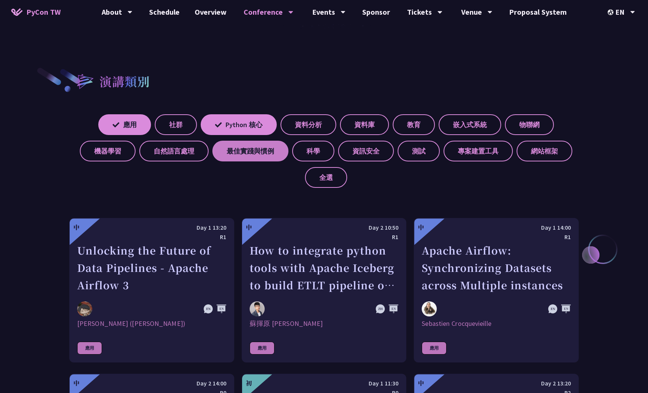
scroll to position [273, 0]
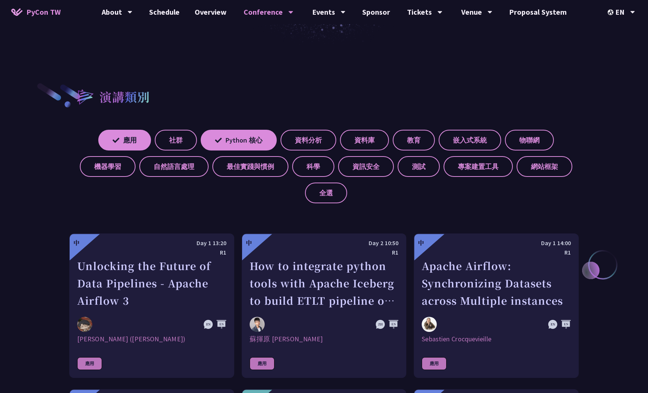
click at [248, 129] on div "應用 社群 Python 核心 資料分析 資料庫 教育 嵌入式系統 物聯網 機器學習 自然語言處理 最佳實踐與慣例 科學 資訊安全 測試 專案建置工具 網站框…" at bounding box center [324, 163] width 510 height 79
click at [249, 137] on label "Python 核心" at bounding box center [239, 140] width 76 height 21
click at [0, 0] on input "Python 核心" at bounding box center [0, 0] width 0 height 0
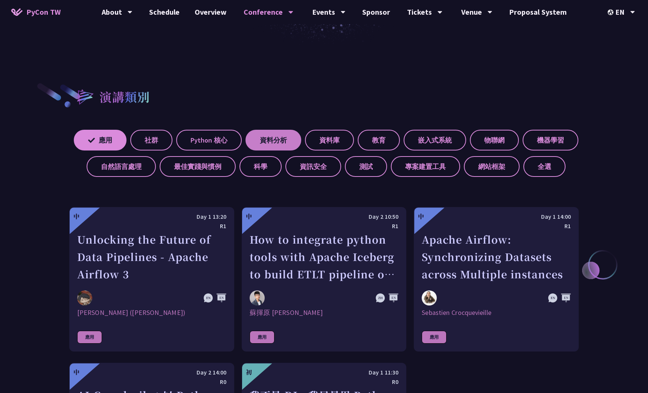
click at [301, 143] on label "資料分析" at bounding box center [274, 140] width 56 height 21
click at [0, 0] on input "資料分析" at bounding box center [0, 0] width 0 height 0
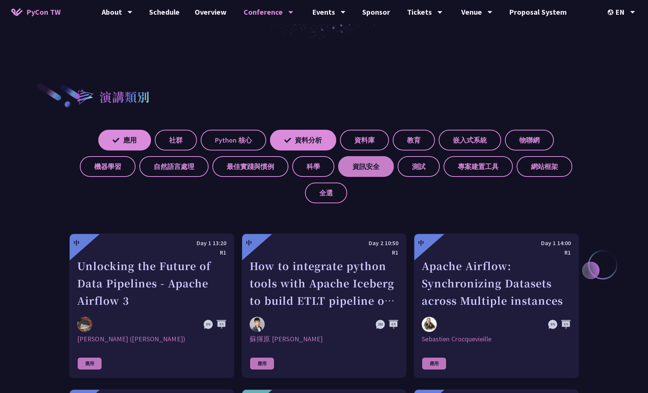
click at [375, 171] on label "資訊安全" at bounding box center [366, 166] width 56 height 21
click at [0, 0] on input "資訊安全" at bounding box center [0, 0] width 0 height 0
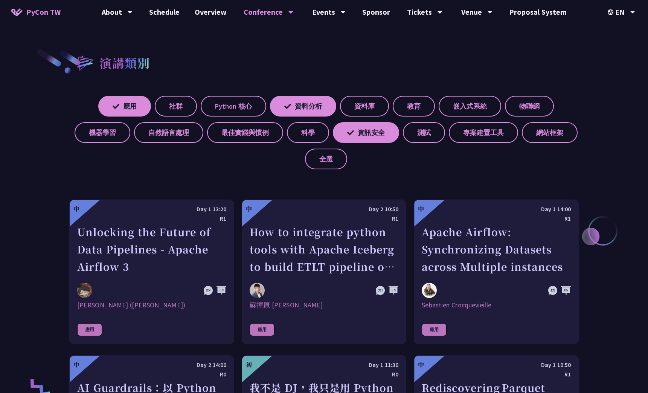
scroll to position [348, 0]
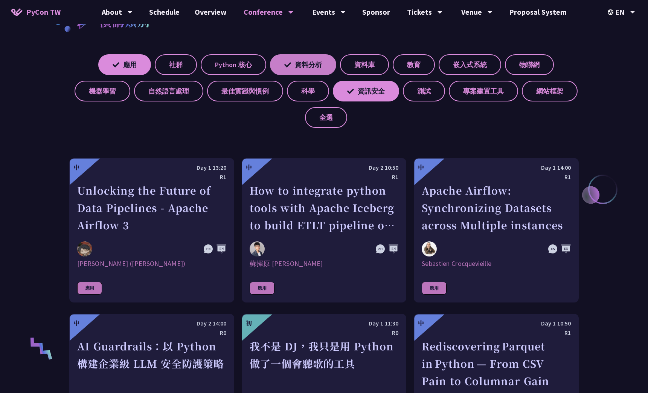
click at [316, 64] on label "資料分析" at bounding box center [303, 64] width 66 height 21
click at [0, 0] on input "資料分析" at bounding box center [0, 0] width 0 height 0
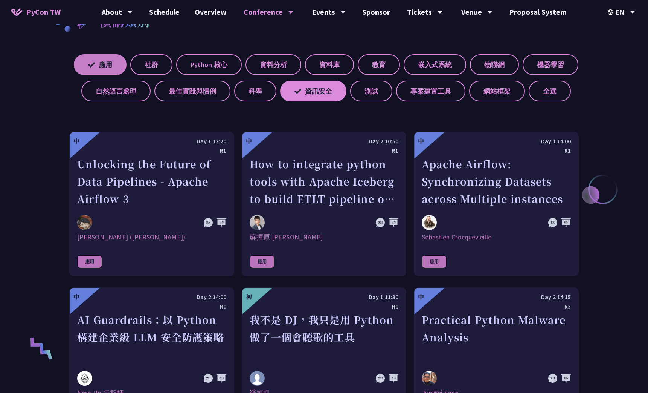
click at [127, 60] on label "應用" at bounding box center [100, 64] width 53 height 21
click at [0, 0] on input "應用" at bounding box center [0, 0] width 0 height 0
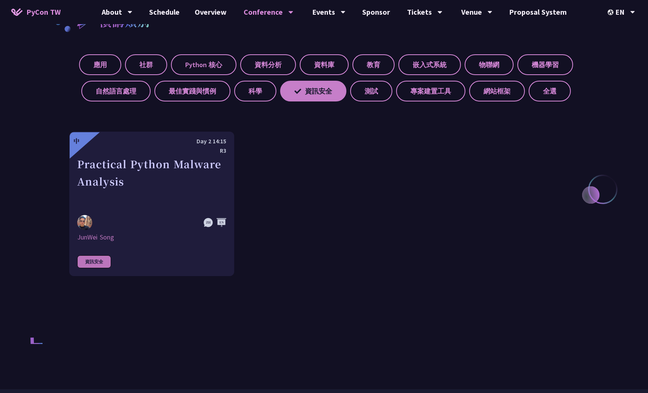
click at [312, 93] on label "資訊安全" at bounding box center [313, 91] width 66 height 21
click at [0, 0] on input "資訊安全" at bounding box center [0, 0] width 0 height 0
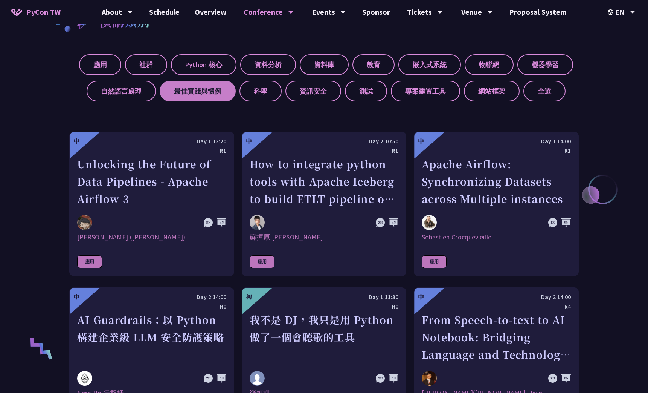
click at [224, 93] on label "最佳實踐與慣例" at bounding box center [198, 91] width 76 height 21
click at [0, 0] on input "最佳實踐與慣例" at bounding box center [0, 0] width 0 height 0
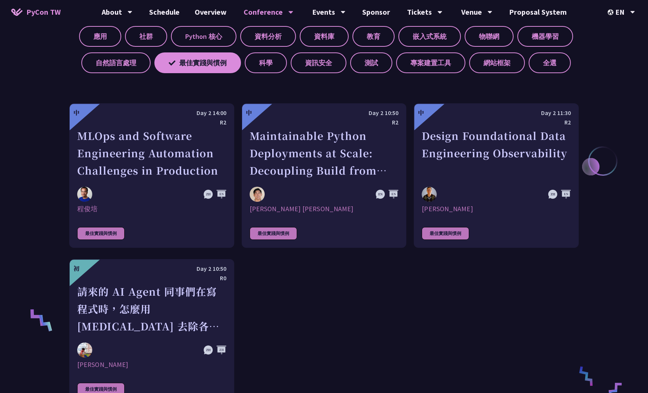
scroll to position [423, 0]
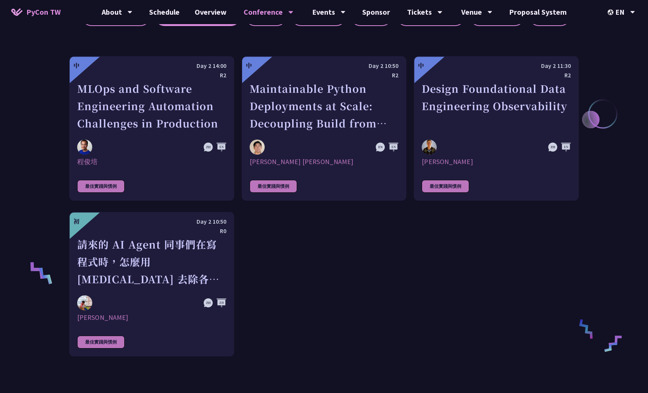
click at [329, 261] on div "中 Day 2 14:00 R2 MLOps and Software Engineering Automation Challenges in Produc…" at bounding box center [324, 206] width 510 height 300
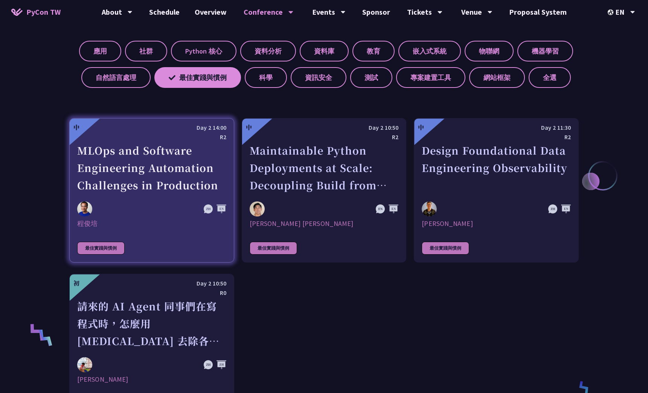
scroll to position [348, 0]
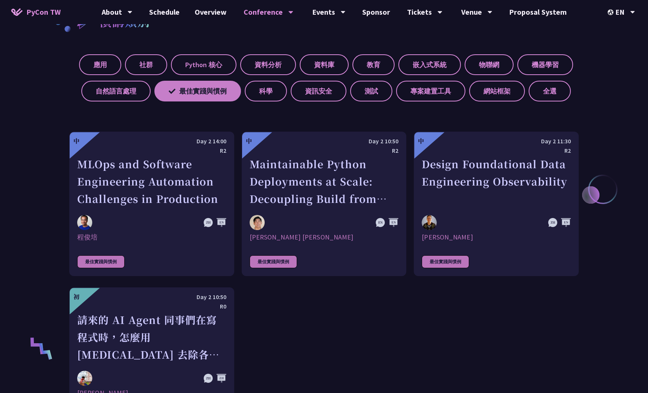
click at [176, 92] on label "最佳實踐與慣例" at bounding box center [197, 91] width 87 height 21
click at [0, 0] on input "最佳實踐與慣例" at bounding box center [0, 0] width 0 height 0
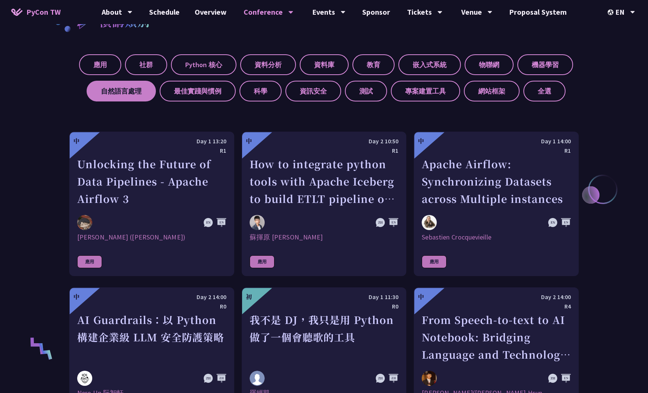
click at [133, 93] on label "自然語言處理" at bounding box center [121, 91] width 69 height 21
click at [0, 0] on input "自然語言處理" at bounding box center [0, 0] width 0 height 0
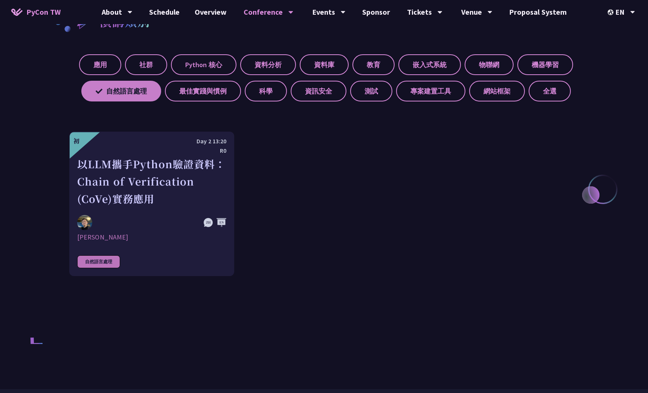
click at [92, 92] on label "自然語言處理" at bounding box center [121, 91] width 80 height 21
click at [0, 0] on input "自然語言處理" at bounding box center [0, 0] width 0 height 0
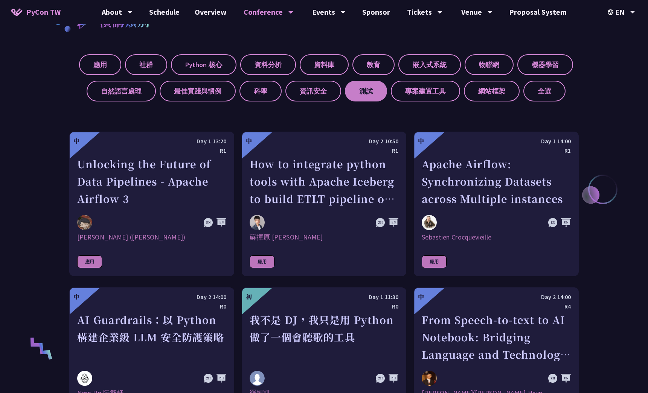
click at [370, 89] on label "測試" at bounding box center [366, 91] width 42 height 21
click at [0, 0] on input "測試" at bounding box center [0, 0] width 0 height 0
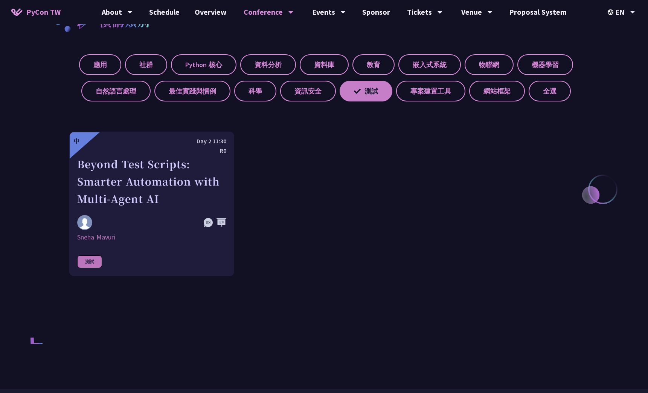
click at [370, 89] on label "測試" at bounding box center [366, 91] width 53 height 21
click at [0, 0] on input "測試" at bounding box center [0, 0] width 0 height 0
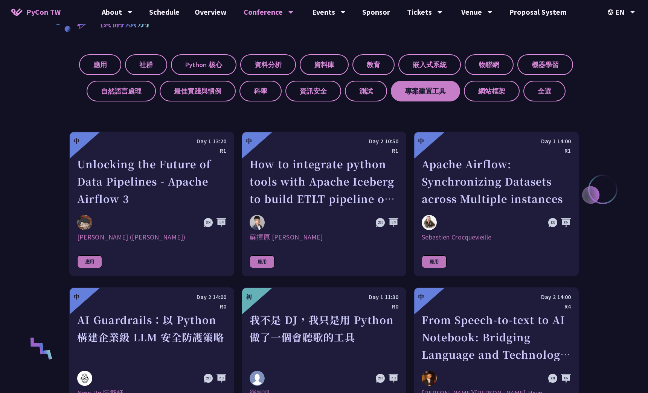
click at [429, 89] on label "專案建置工具" at bounding box center [425, 91] width 69 height 21
click at [0, 0] on input "專案建置工具" at bounding box center [0, 0] width 0 height 0
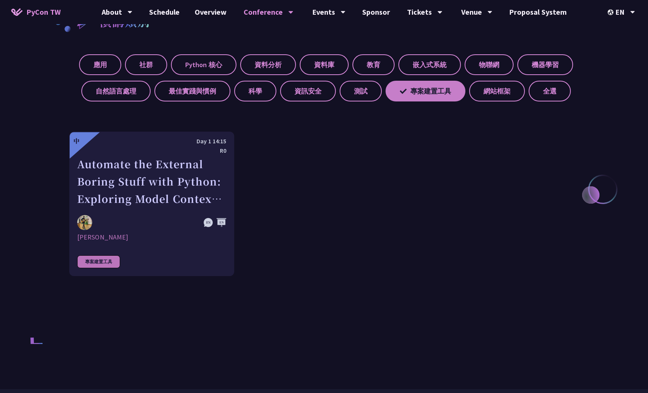
click at [429, 89] on label "專案建置工具" at bounding box center [426, 91] width 80 height 21
click at [0, 0] on input "專案建置工具" at bounding box center [0, 0] width 0 height 0
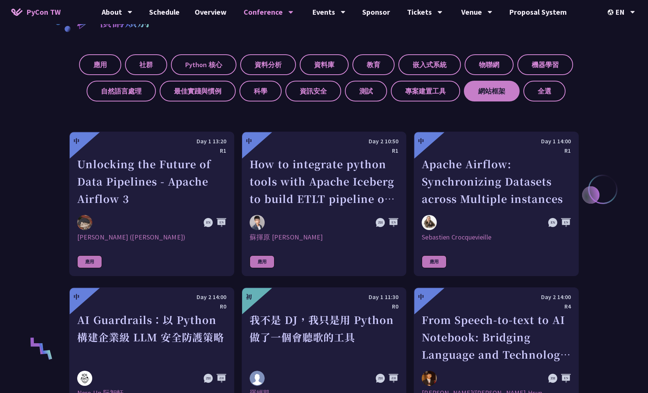
click at [492, 90] on label "網站框架" at bounding box center [492, 91] width 56 height 21
click at [0, 0] on input "網站框架" at bounding box center [0, 0] width 0 height 0
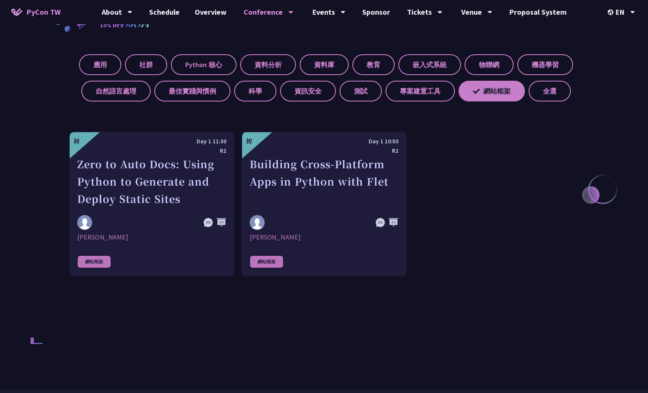
click at [488, 93] on label "網站框架" at bounding box center [492, 91] width 66 height 21
click at [0, 0] on input "網站框架" at bounding box center [0, 0] width 0 height 0
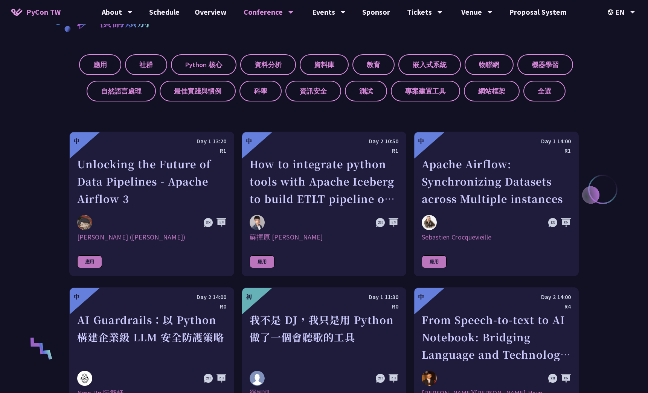
click at [539, 78] on div "應用 社群 Python 核心 資料分析 資料庫 教育 嵌入式系統 物聯網 機器學習 自然語言處理 最佳實踐與慣例 科學 資訊安全 測試 專案建置工具 網站框…" at bounding box center [324, 75] width 510 height 53
click at [546, 67] on label "機器學習" at bounding box center [546, 64] width 56 height 21
click at [0, 0] on input "機器學習" at bounding box center [0, 0] width 0 height 0
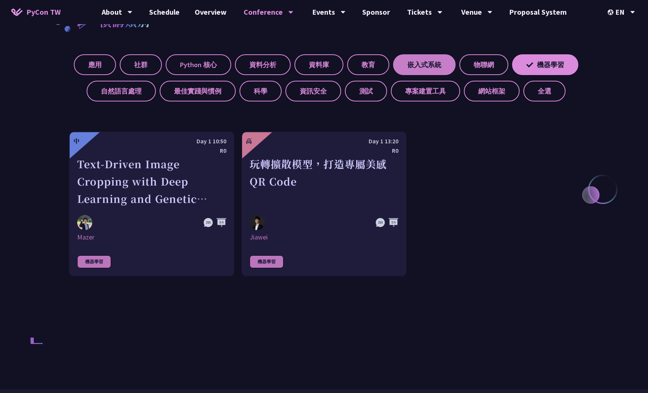
click at [442, 58] on label "嵌入式系統" at bounding box center [424, 64] width 63 height 21
click at [0, 0] on input "嵌入式系統" at bounding box center [0, 0] width 0 height 0
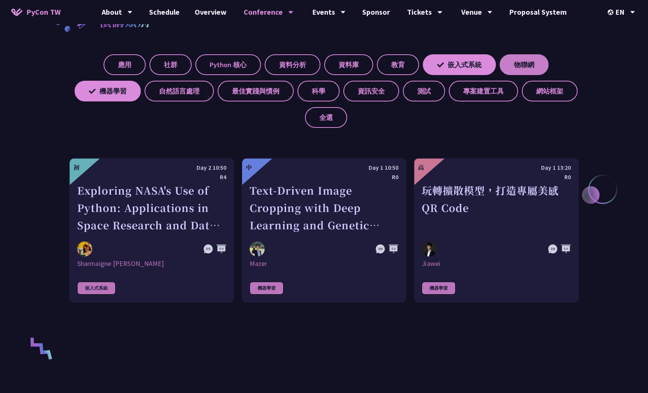
click at [532, 67] on label "物聯網" at bounding box center [524, 64] width 49 height 21
click at [0, 0] on input "物聯網" at bounding box center [0, 0] width 0 height 0
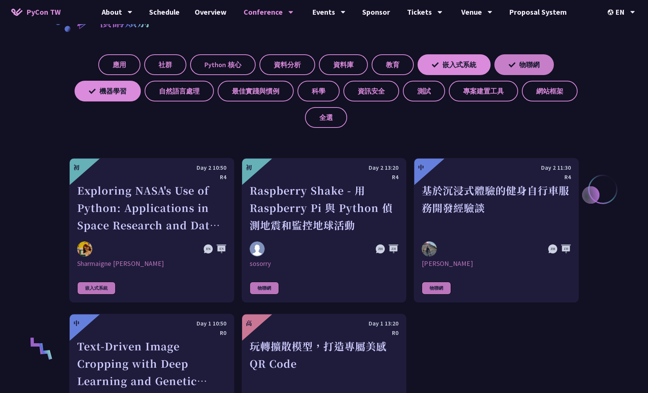
click at [515, 67] on label "物聯網" at bounding box center [525, 64] width 60 height 21
click at [0, 0] on input "物聯網" at bounding box center [0, 0] width 0 height 0
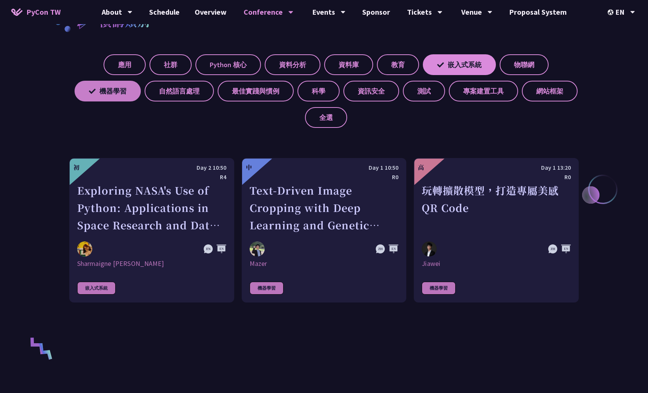
click at [112, 94] on label "機器學習" at bounding box center [108, 91] width 66 height 21
click at [0, 0] on input "機器學習" at bounding box center [0, 0] width 0 height 0
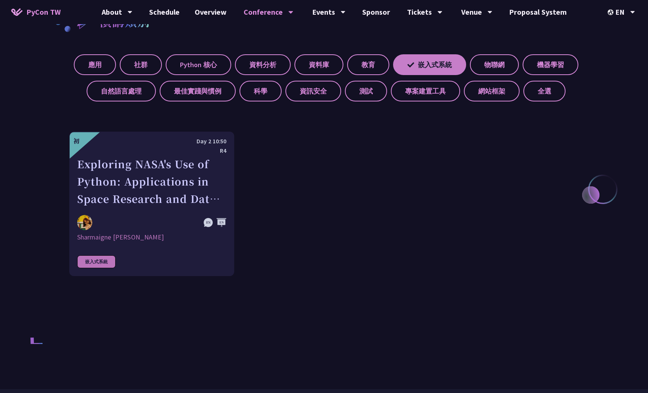
click at [414, 67] on icon at bounding box center [411, 64] width 7 height 5
click at [0, 0] on input "嵌入式系統" at bounding box center [0, 0] width 0 height 0
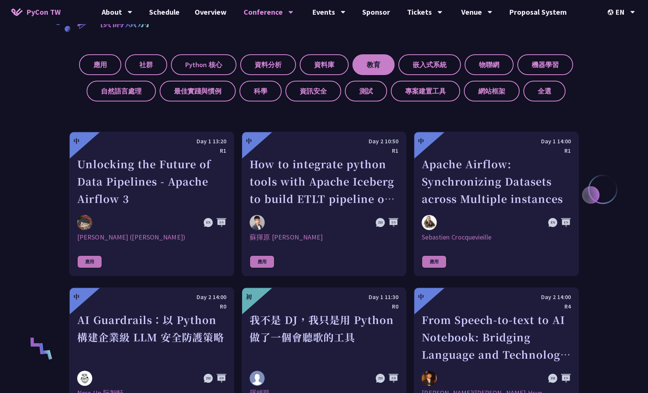
click at [391, 67] on label "教育" at bounding box center [374, 64] width 42 height 21
click at [0, 0] on input "教育" at bounding box center [0, 0] width 0 height 0
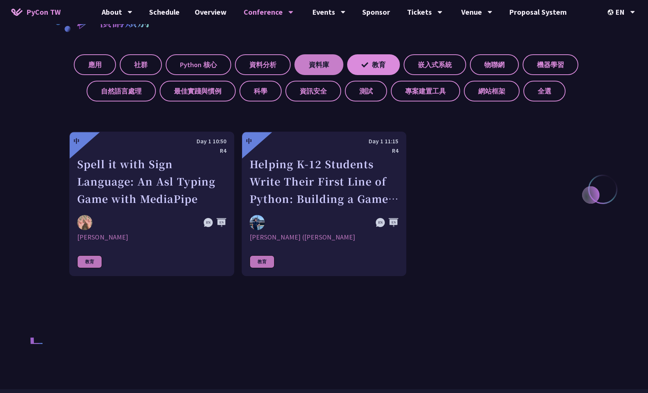
click at [339, 63] on label "資料庫" at bounding box center [319, 64] width 49 height 21
click at [0, 0] on input "資料庫" at bounding box center [0, 0] width 0 height 0
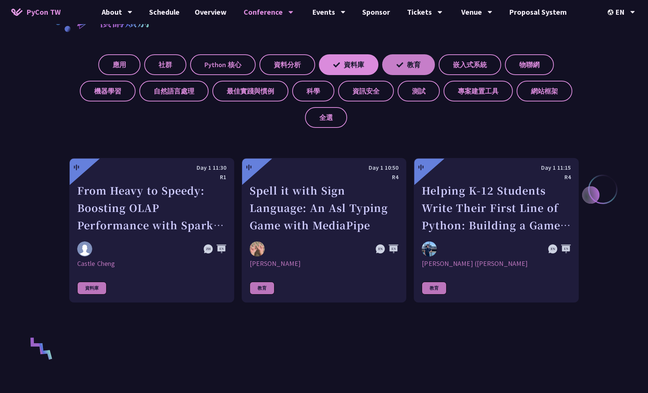
click at [393, 63] on label "教育" at bounding box center [408, 64] width 53 height 21
click at [0, 0] on input "教育" at bounding box center [0, 0] width 0 height 0
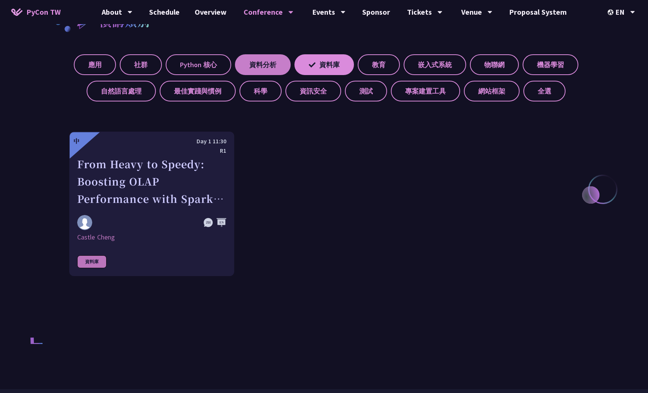
click at [289, 58] on label "資料分析" at bounding box center [263, 64] width 56 height 21
click at [0, 0] on input "資料分析" at bounding box center [0, 0] width 0 height 0
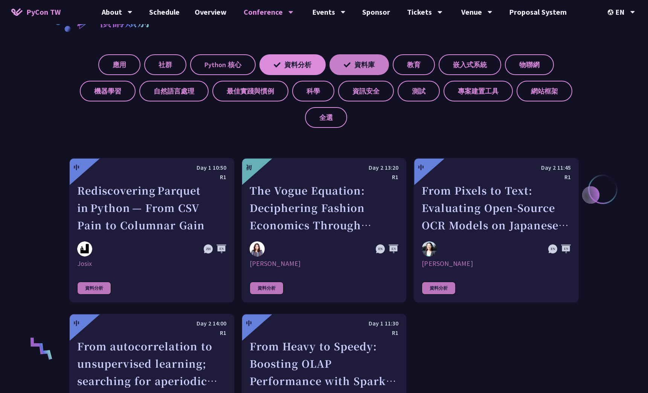
click at [341, 61] on label "資料庫" at bounding box center [360, 64] width 60 height 21
click at [0, 0] on input "資料庫" at bounding box center [0, 0] width 0 height 0
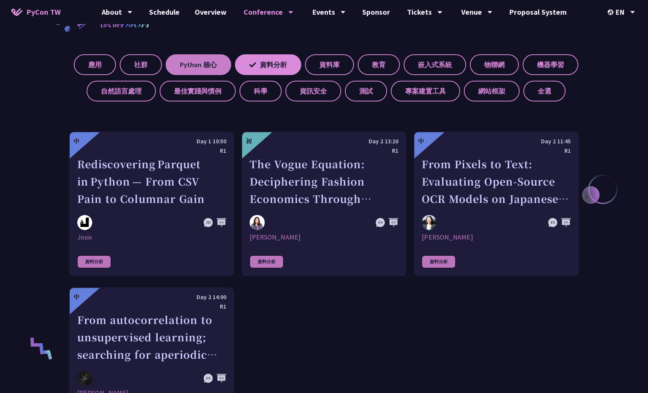
click at [231, 67] on label "Python 核心" at bounding box center [199, 64] width 66 height 21
click at [0, 0] on input "Python 核心" at bounding box center [0, 0] width 0 height 0
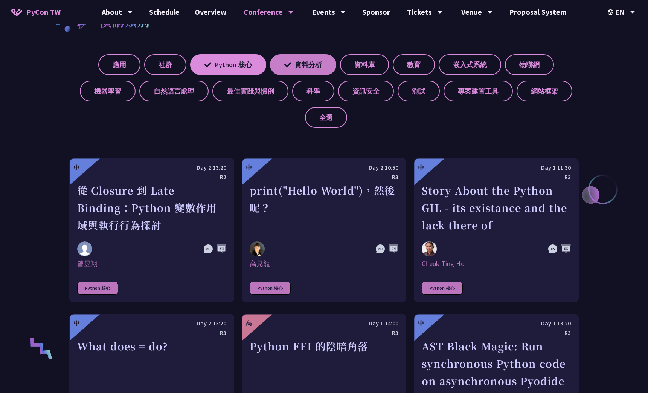
click at [298, 63] on label "資料分析" at bounding box center [303, 64] width 66 height 21
click at [0, 0] on input "資料分析" at bounding box center [0, 0] width 0 height 0
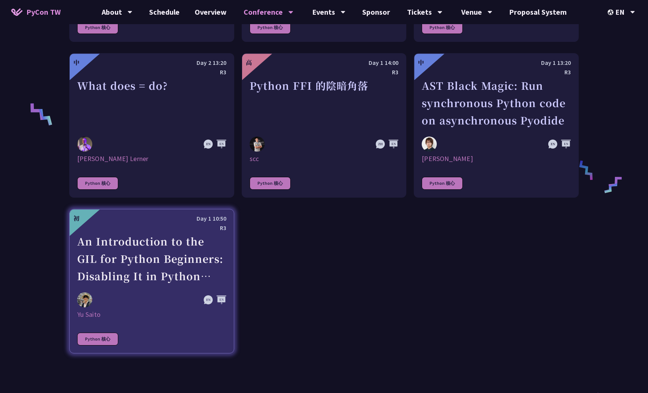
scroll to position [687, 0]
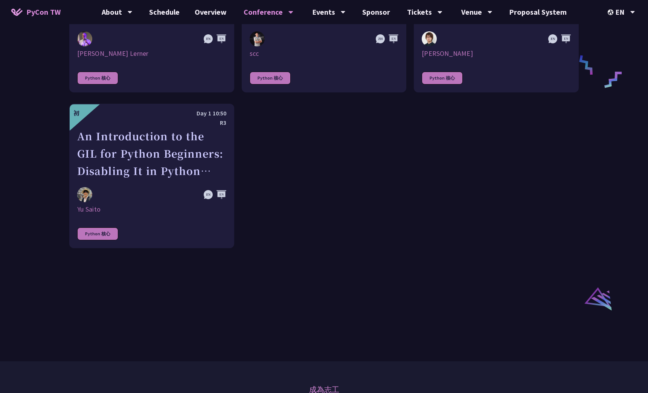
drag, startPoint x: 391, startPoint y: 265, endPoint x: 429, endPoint y: 322, distance: 68.9
click at [392, 248] on div "中 Day 2 13:20 R2 從 Closure 到 Late Binding：Python 變數作用域與執行行為探討 [PERSON_NAME] Pyt…" at bounding box center [324, 19] width 510 height 455
